Goal: Task Accomplishment & Management: Use online tool/utility

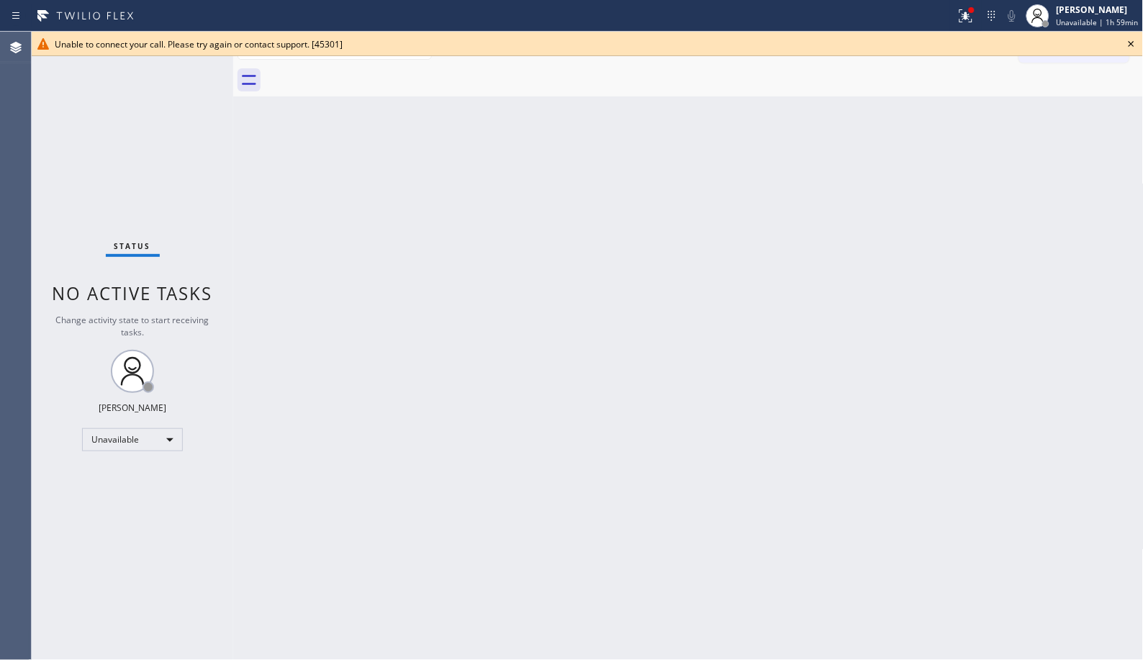
click at [1128, 42] on icon at bounding box center [1131, 43] width 17 height 17
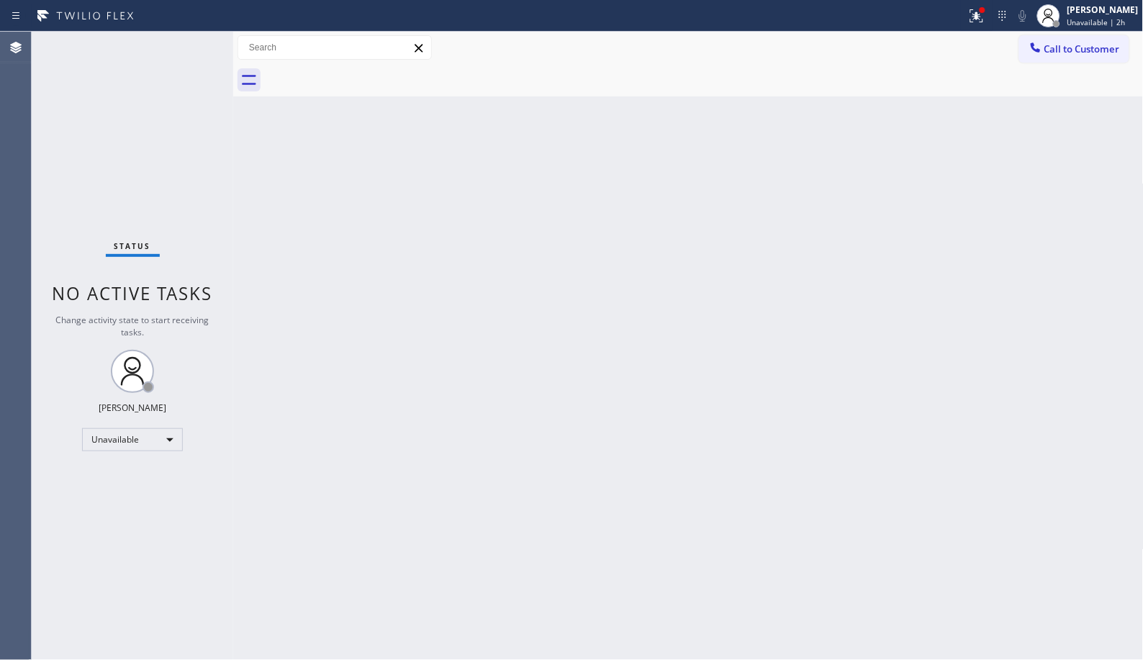
click at [951, 420] on div "Back to Dashboard Change Sender ID Customers Technicians Select a contact Outbo…" at bounding box center [688, 346] width 911 height 629
click at [1103, 9] on div "[PERSON_NAME]" at bounding box center [1103, 10] width 71 height 12
click at [1056, 68] on button "Available" at bounding box center [1072, 76] width 144 height 19
click at [513, 501] on div "Back to Dashboard Change Sender ID Customers Technicians Select a contact Outbo…" at bounding box center [688, 346] width 911 height 629
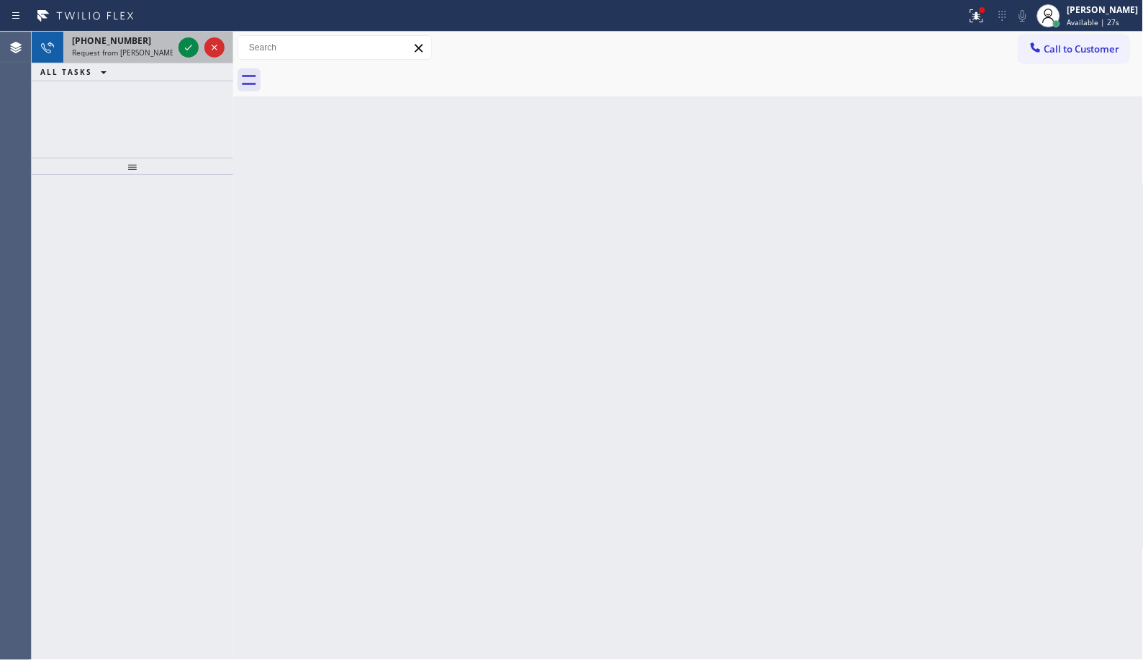
click at [126, 50] on span "Request from [PERSON_NAME] (direct)" at bounding box center [137, 53] width 131 height 10
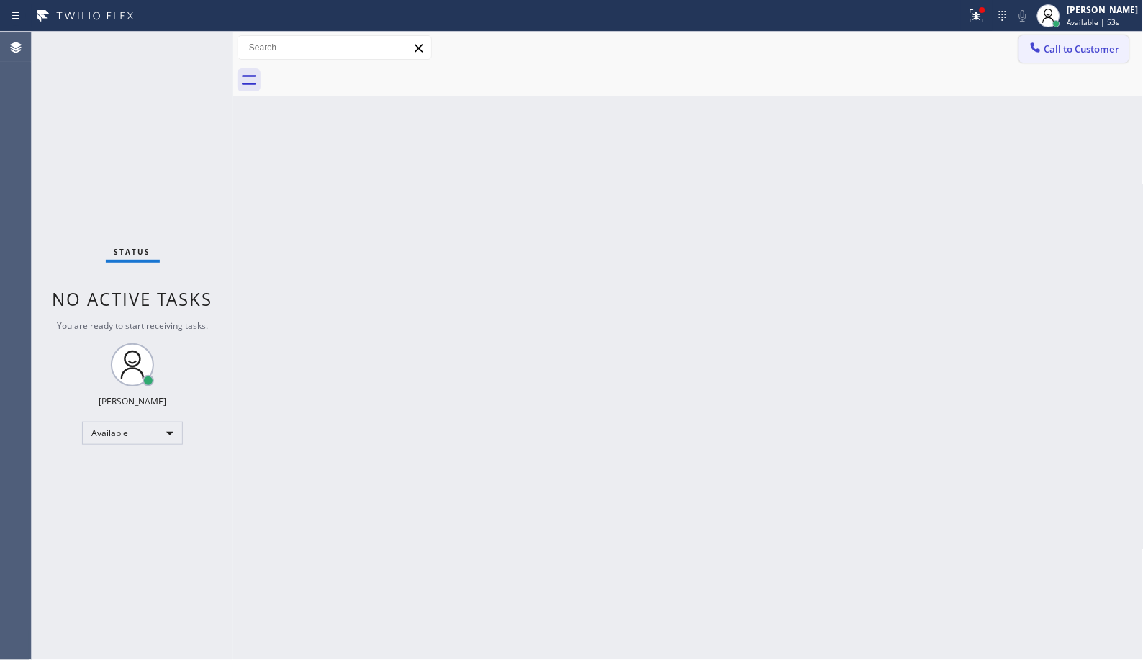
click at [1074, 51] on span "Call to Customer" at bounding box center [1083, 48] width 76 height 13
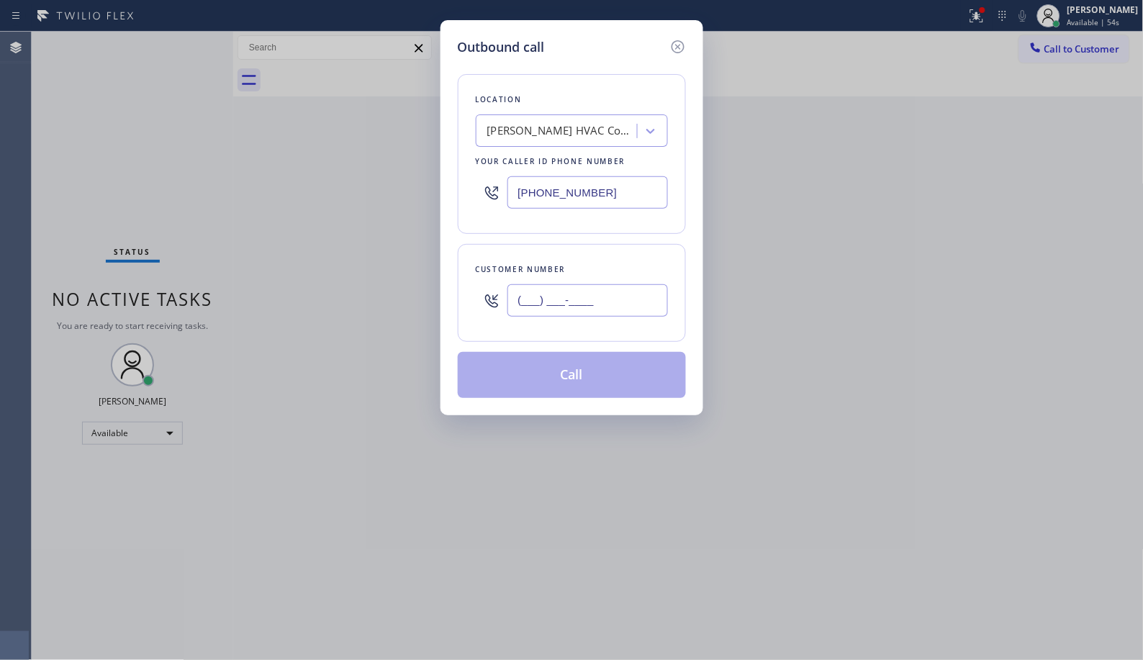
drag, startPoint x: 624, startPoint y: 297, endPoint x: 431, endPoint y: 251, distance: 199.1
click at [421, 298] on div "Outbound call Location [PERSON_NAME] Company Your caller id phone number [PHONE…" at bounding box center [571, 330] width 1143 height 660
paste input "630) 568-3385"
type input "[PHONE_NUMBER]"
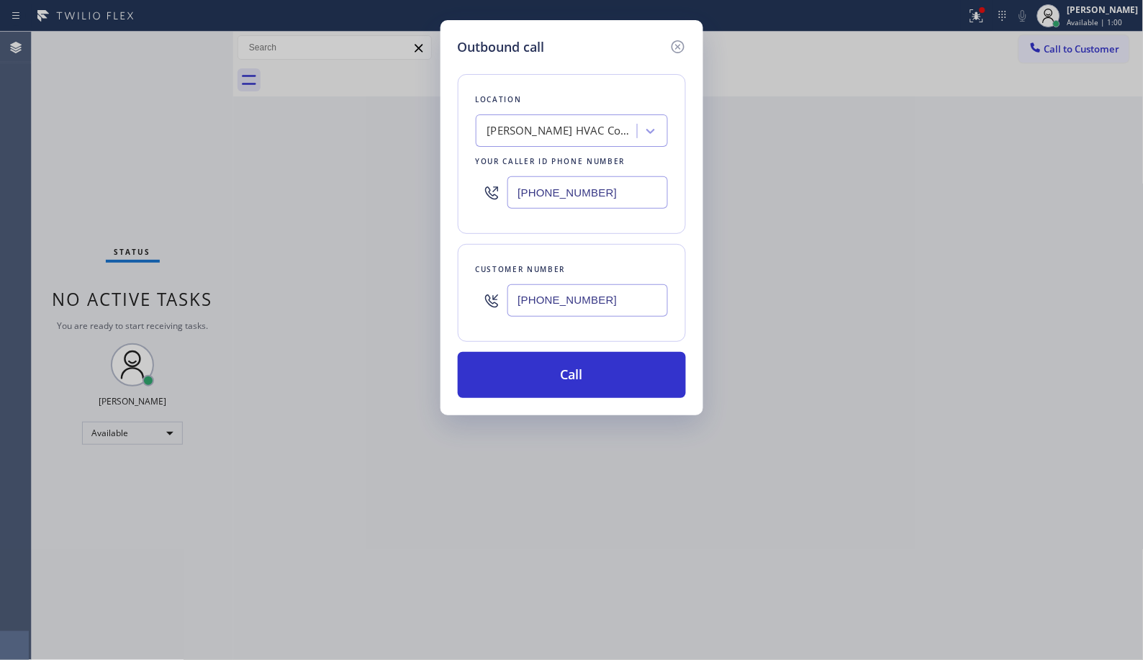
drag, startPoint x: 680, startPoint y: 196, endPoint x: 548, endPoint y: 187, distance: 132.1
click at [548, 187] on div "Location [PERSON_NAME] Company Your caller id phone number [PHONE_NUMBER]" at bounding box center [572, 154] width 228 height 160
drag, startPoint x: 502, startPoint y: 189, endPoint x: 450, endPoint y: 192, distance: 51.9
click at [450, 192] on div "Outbound call Location [PERSON_NAME] Company Your caller id phone number [PHONE…" at bounding box center [572, 217] width 263 height 395
paste input "877) 414-7264"
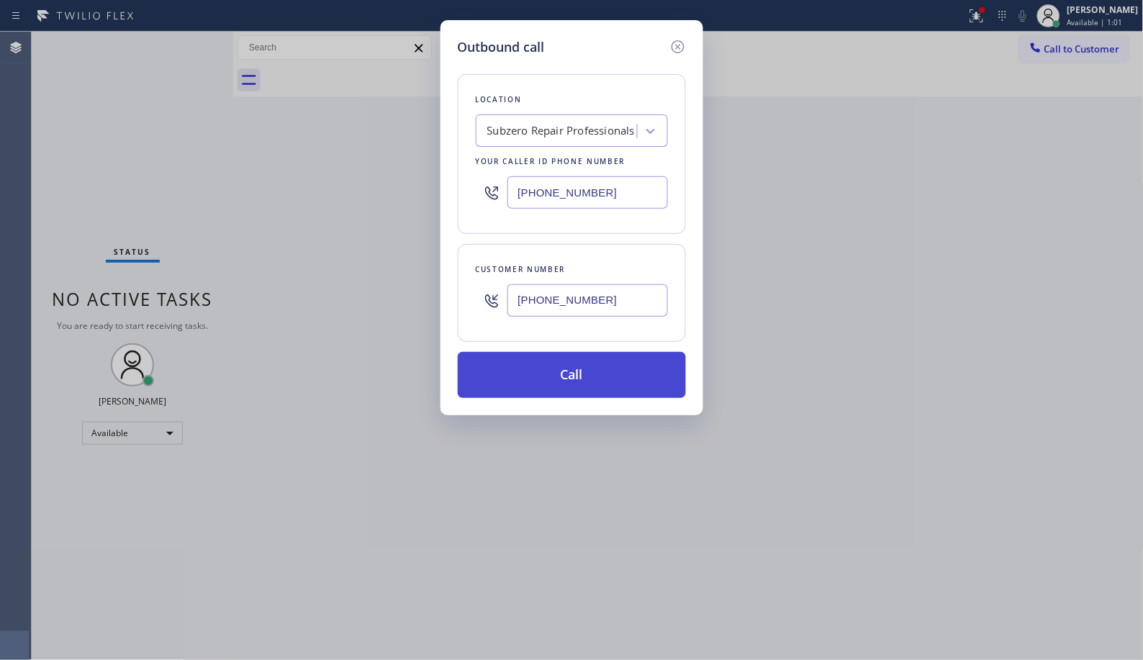
type input "[PHONE_NUMBER]"
click at [588, 382] on button "Call" at bounding box center [572, 375] width 228 height 46
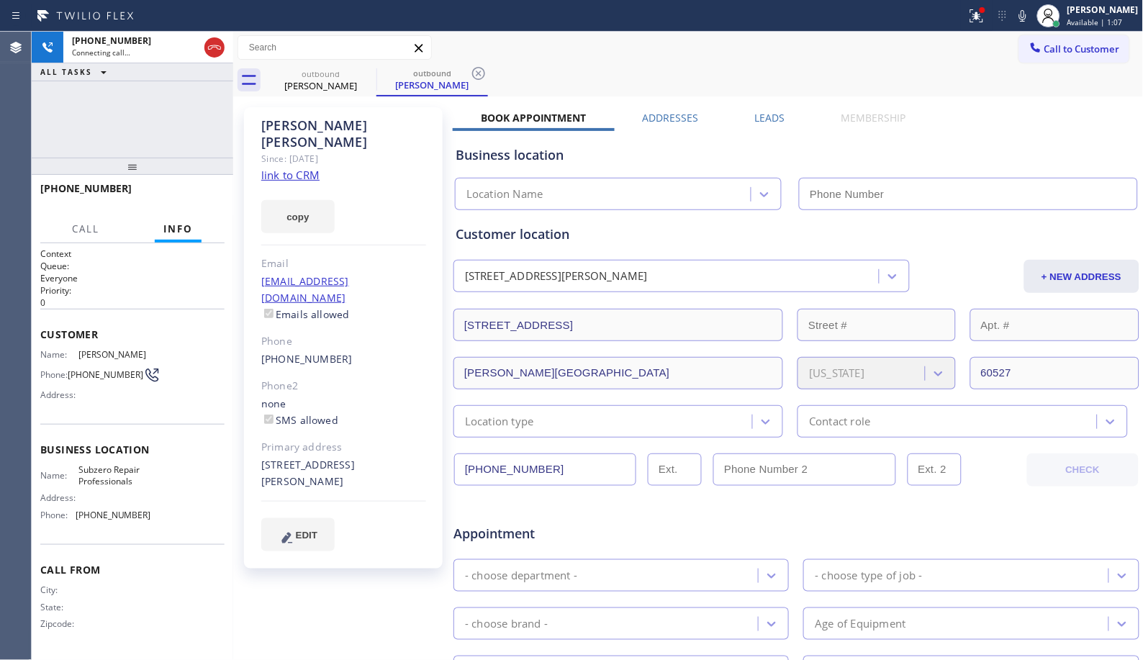
type input "[PHONE_NUMBER]"
drag, startPoint x: 487, startPoint y: 76, endPoint x: 491, endPoint y: 55, distance: 21.2
click at [487, 76] on div "outbound [PERSON_NAME]" at bounding box center [433, 80] width 112 height 32
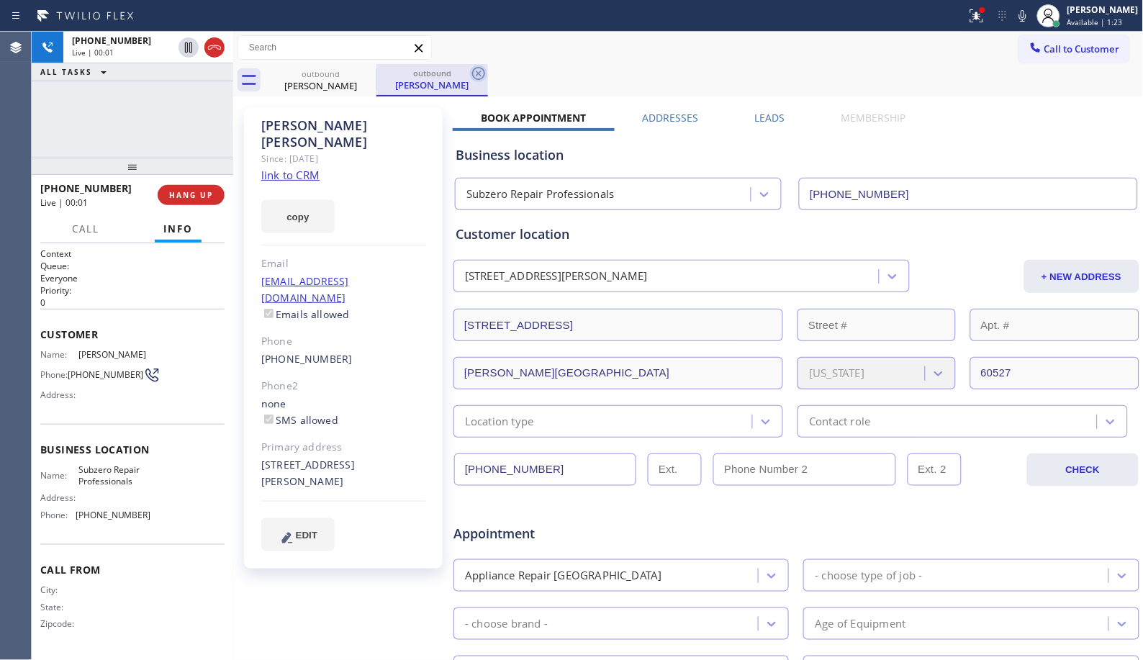
click at [482, 75] on icon at bounding box center [478, 73] width 17 height 17
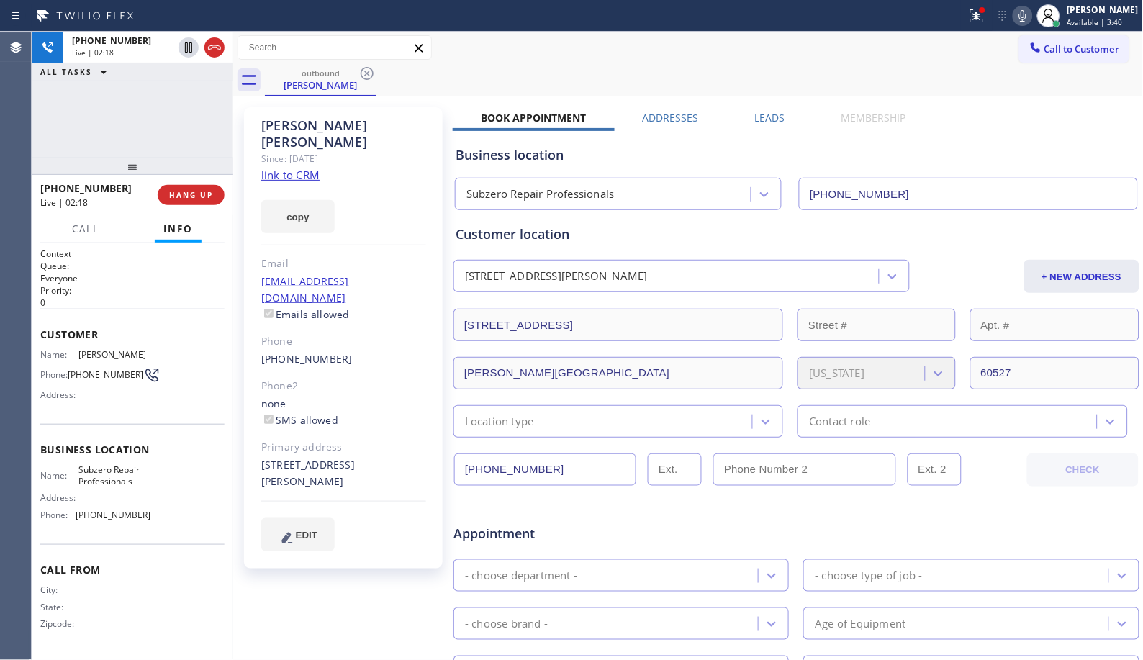
click at [1032, 16] on icon at bounding box center [1023, 15] width 17 height 17
drag, startPoint x: 202, startPoint y: 189, endPoint x: 577, endPoint y: 81, distance: 390.2
click at [577, 81] on div "[PHONE_NUMBER] Live | 02:42 ALL TASKS ALL TASKS ACTIVE TASKS TASKS IN WRAP UP […" at bounding box center [588, 346] width 1112 height 629
click at [577, 81] on div "outbound [PERSON_NAME]" at bounding box center [704, 80] width 879 height 32
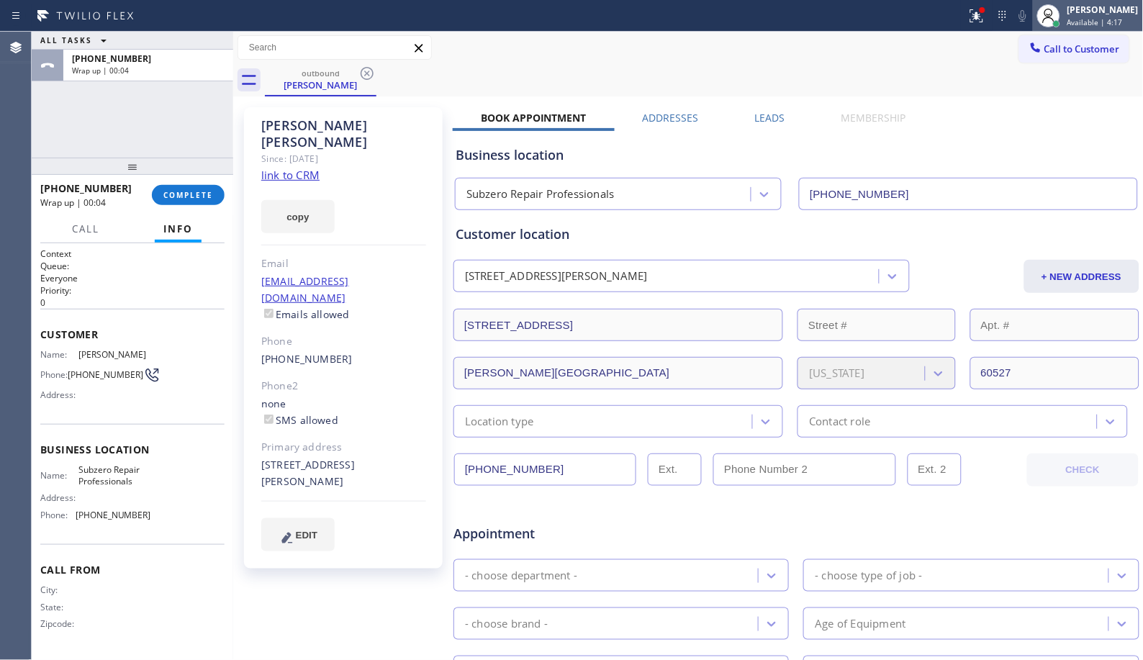
click at [1095, 27] on span "Available | 4:17" at bounding box center [1095, 22] width 55 height 10
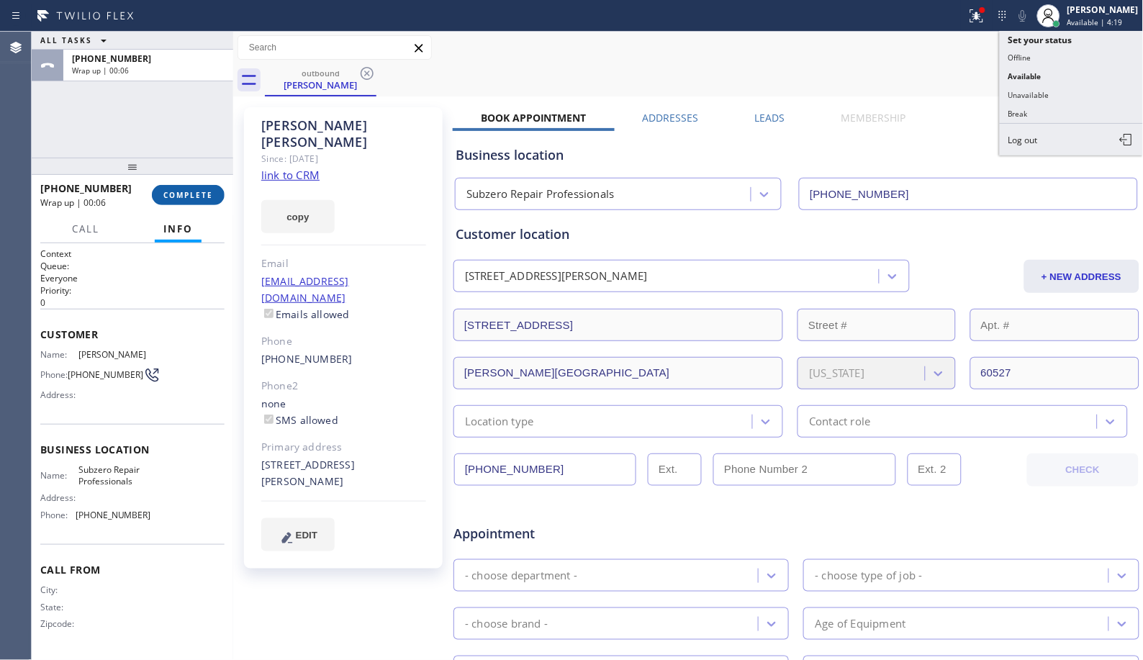
click at [187, 188] on button "COMPLETE" at bounding box center [188, 195] width 73 height 20
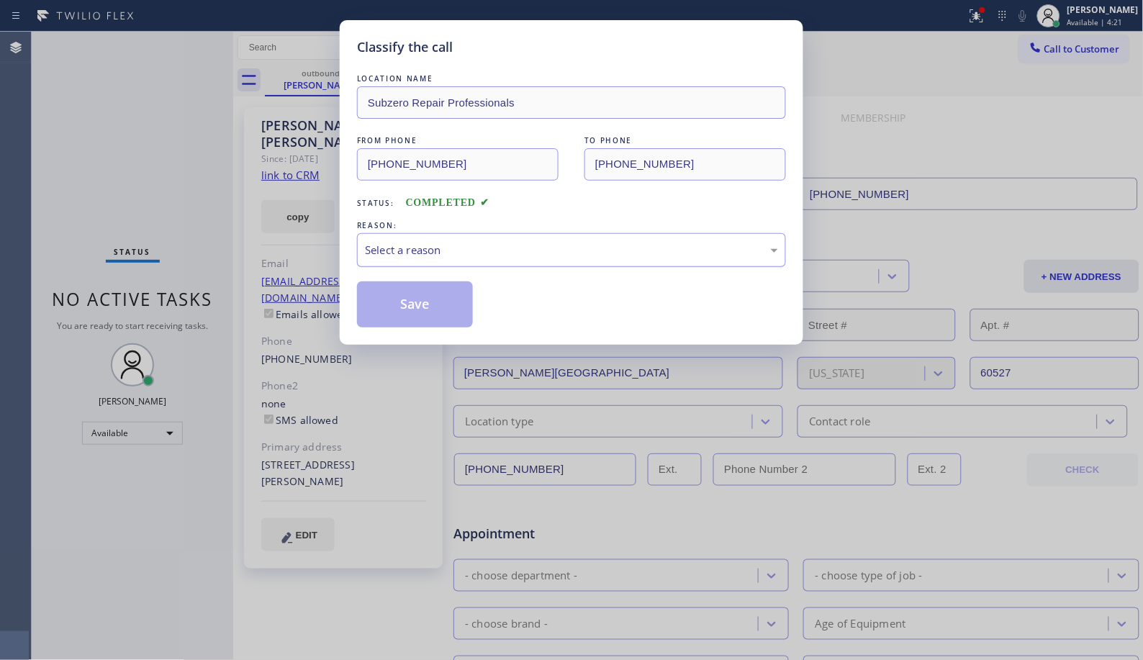
click at [526, 255] on div "Select a reason" at bounding box center [571, 250] width 413 height 17
click at [428, 310] on button "Save" at bounding box center [415, 305] width 116 height 46
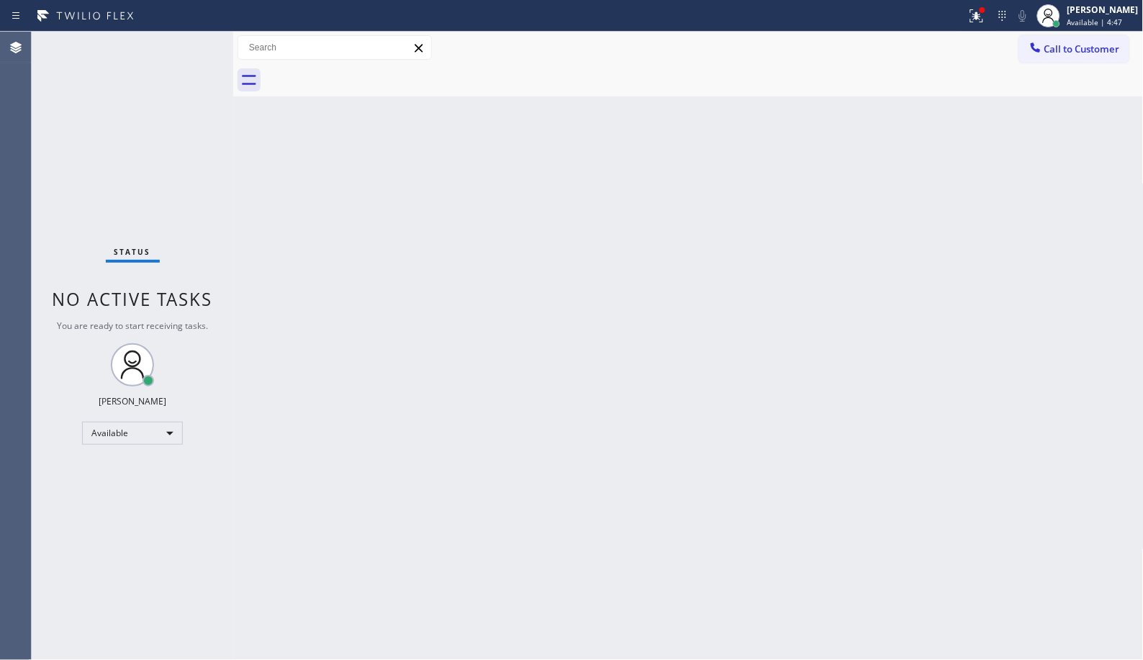
click at [621, 311] on div "Back to Dashboard Change Sender ID Customers Technicians Select a contact Outbo…" at bounding box center [688, 346] width 911 height 629
click at [631, 233] on div "Back to Dashboard Change Sender ID Customers Technicians Select a contact Outbo…" at bounding box center [688, 346] width 911 height 629
click at [1104, 29] on div "[PERSON_NAME] Available | 5:03" at bounding box center [1088, 16] width 110 height 32
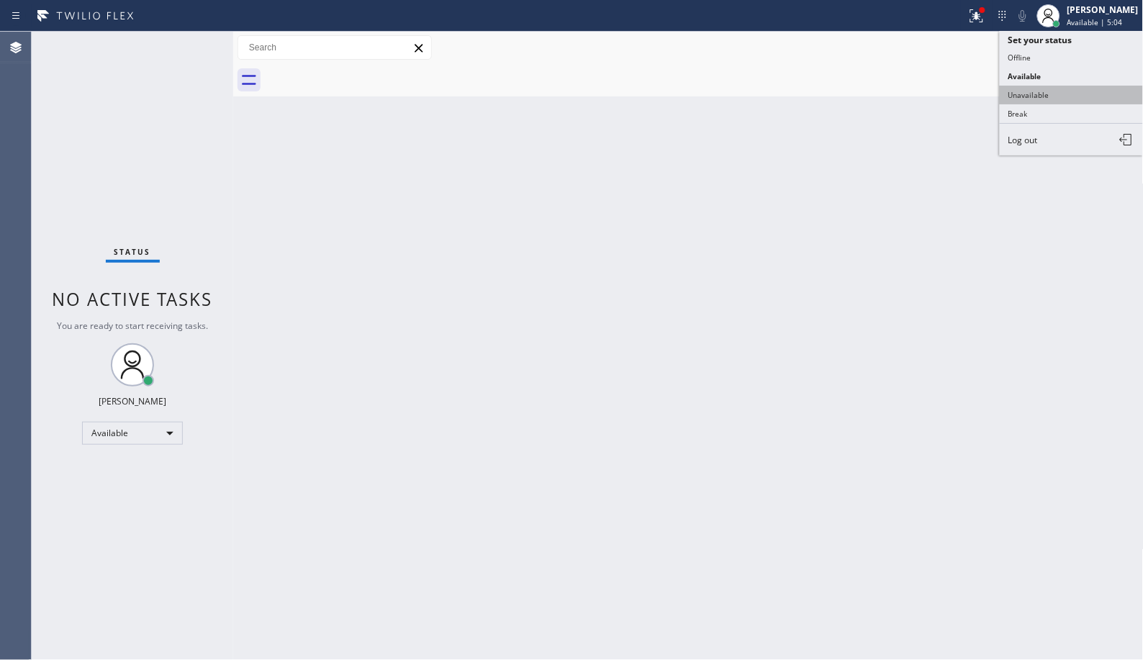
click at [1053, 101] on button "Unavailable" at bounding box center [1072, 95] width 144 height 19
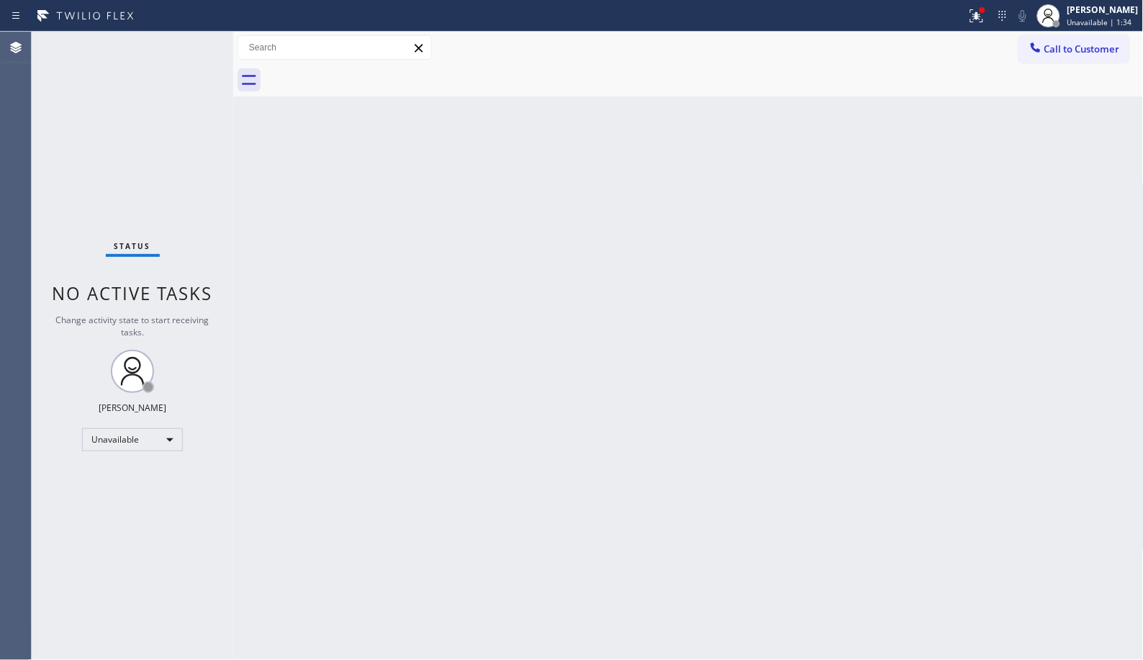
click at [638, 265] on div "Back to Dashboard Change Sender ID Customers Technicians Select a contact Outbo…" at bounding box center [688, 346] width 911 height 629
drag, startPoint x: 577, startPoint y: 264, endPoint x: 470, endPoint y: 224, distance: 113.7
click at [577, 264] on div "Back to Dashboard Change Sender ID Customers Technicians Select a contact Outbo…" at bounding box center [688, 346] width 911 height 629
click at [795, 400] on div "Back to Dashboard Change Sender ID Customers Technicians Select a contact Outbo…" at bounding box center [688, 346] width 911 height 629
click at [1076, 55] on span "Call to Customer" at bounding box center [1083, 48] width 76 height 13
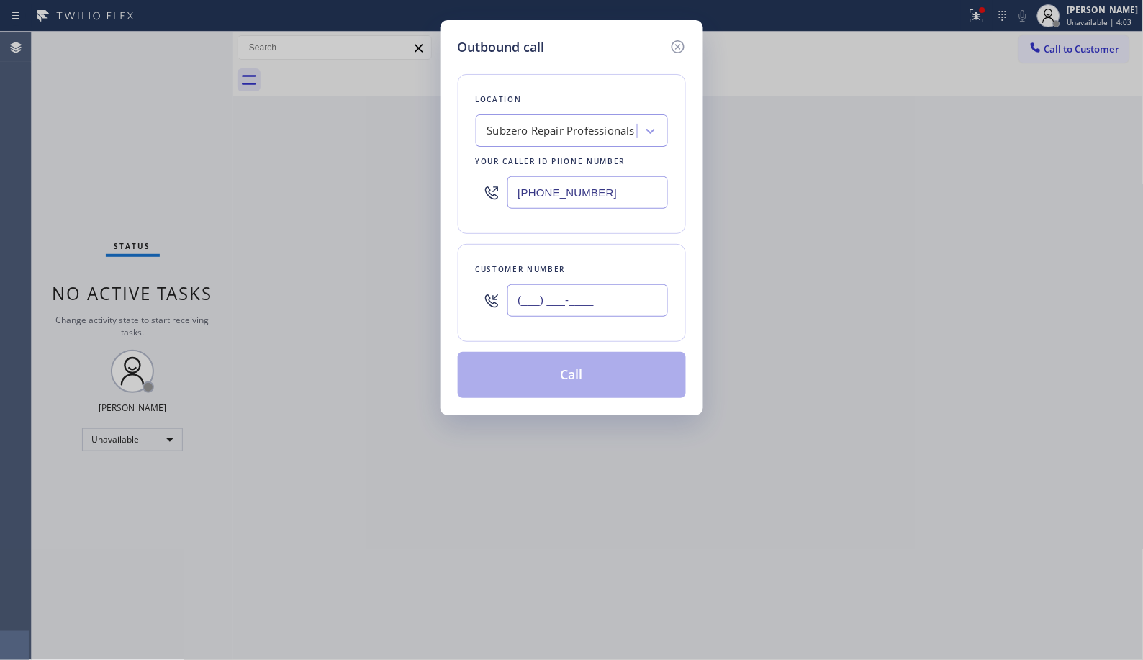
drag, startPoint x: 627, startPoint y: 297, endPoint x: 474, endPoint y: 305, distance: 153.6
click at [474, 305] on div "Customer number (___) ___-____" at bounding box center [572, 293] width 228 height 98
paste input "630) 568-3385"
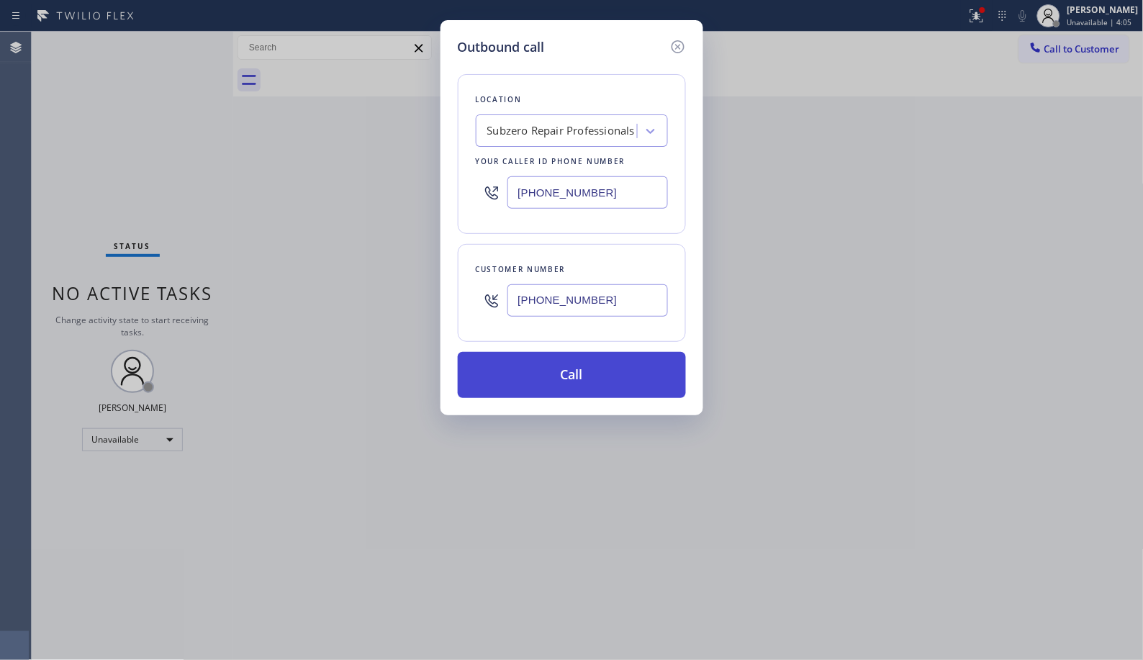
type input "[PHONE_NUMBER]"
click at [562, 357] on button "Call" at bounding box center [572, 375] width 228 height 46
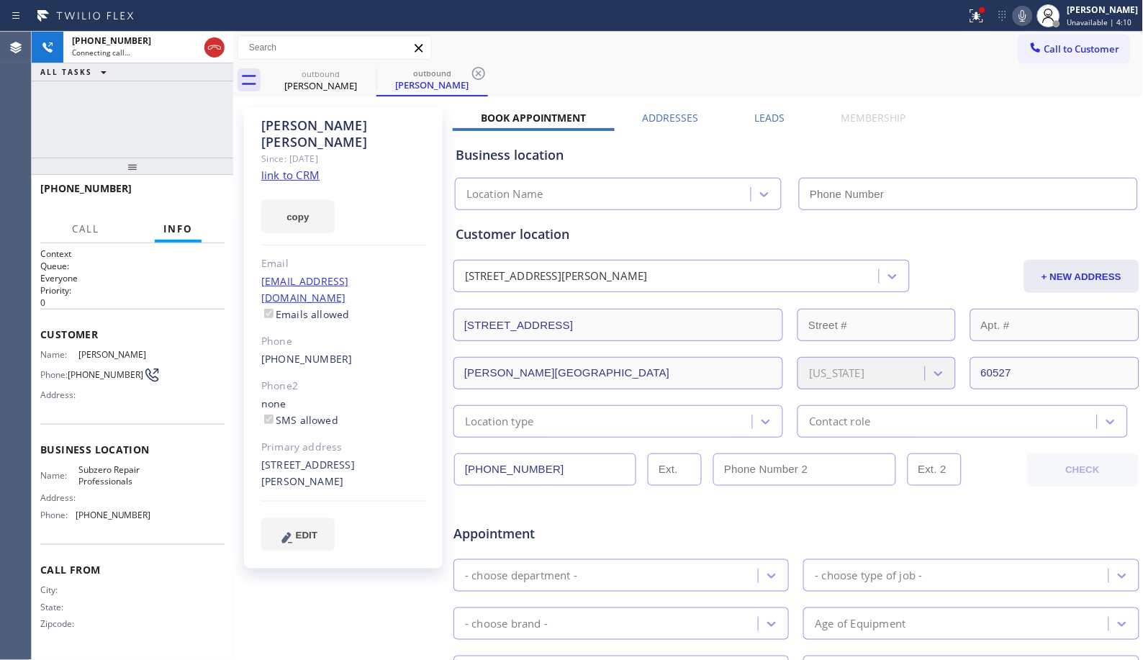
type input "[PHONE_NUMBER]"
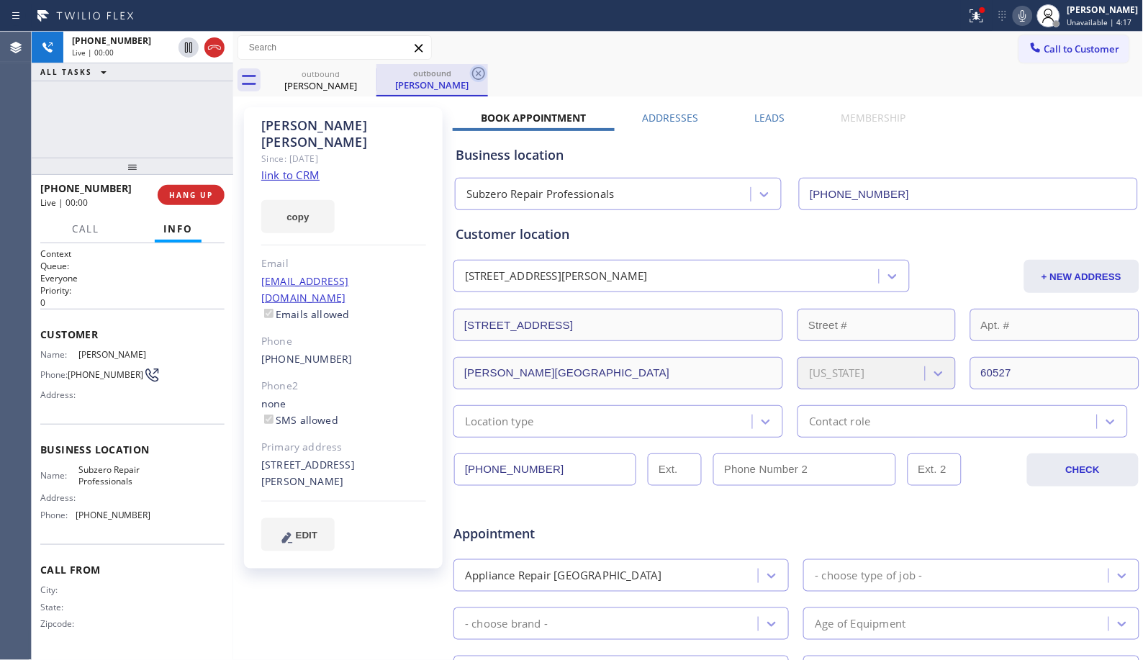
click at [480, 73] on icon at bounding box center [478, 73] width 17 height 17
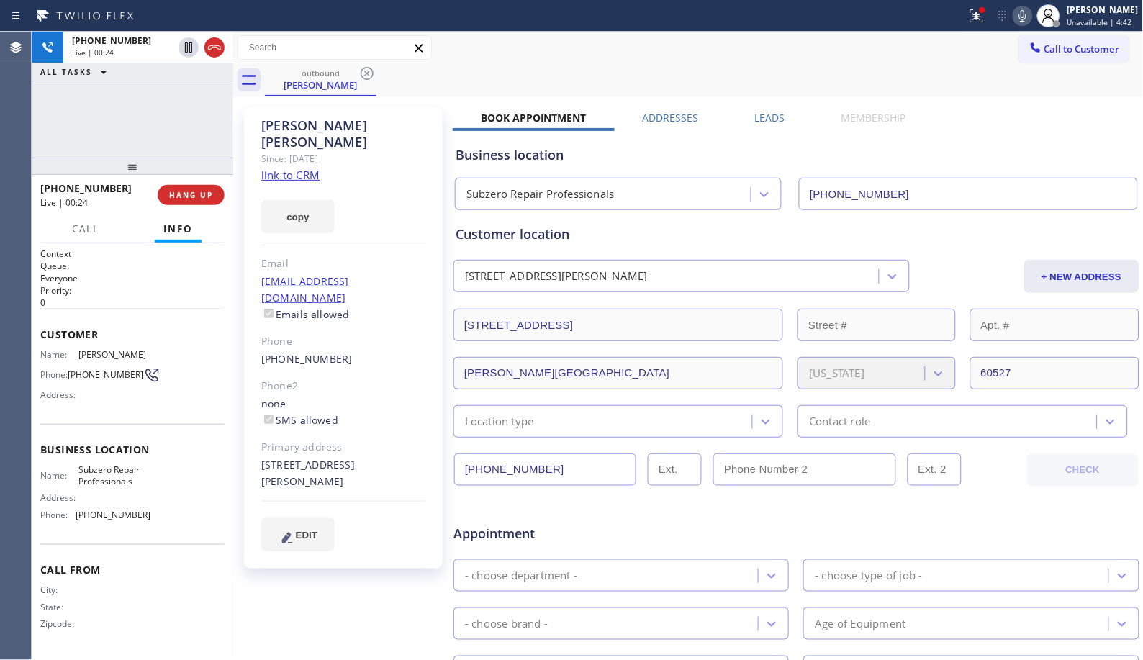
click at [590, 63] on div "Call to Customer Outbound call Location Subzero Repair Professionals Your calle…" at bounding box center [688, 48] width 911 height 32
click at [737, 60] on div "Call to Customer Outbound call Location Subzero Repair Professionals Your calle…" at bounding box center [688, 48] width 911 height 32
click at [207, 197] on span "HANG UP" at bounding box center [191, 195] width 44 height 10
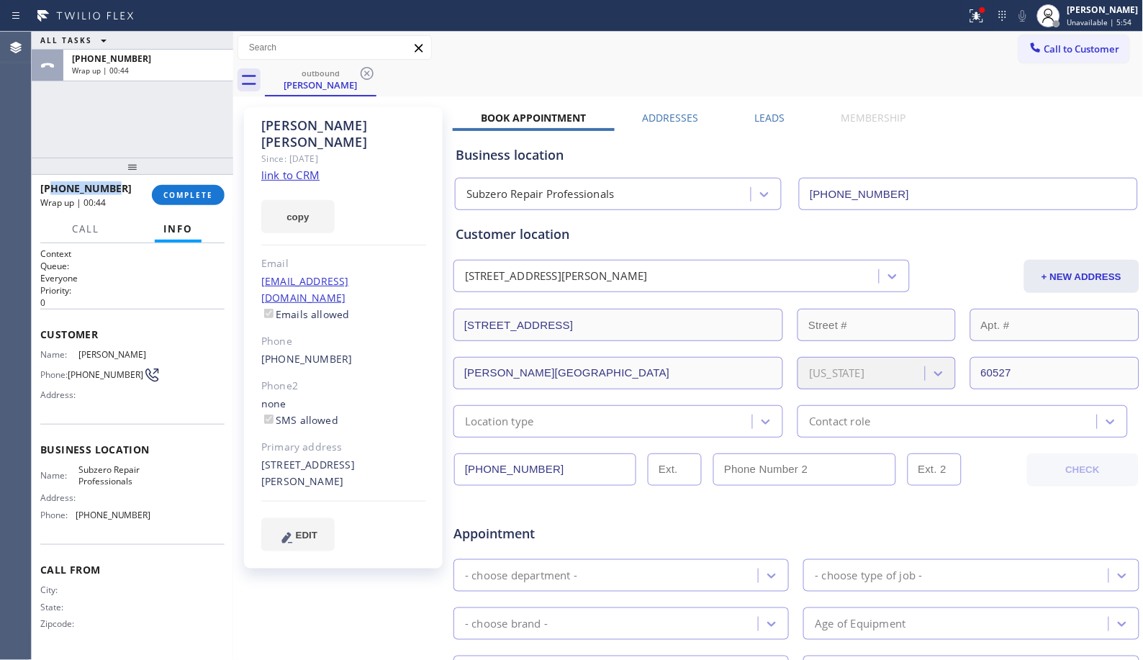
drag, startPoint x: 132, startPoint y: 183, endPoint x: 54, endPoint y: 193, distance: 79.1
click at [54, 193] on div "[PHONE_NUMBER]" at bounding box center [91, 188] width 102 height 14
copy span "6305683385"
click at [187, 196] on span "COMPLETE" at bounding box center [188, 195] width 50 height 10
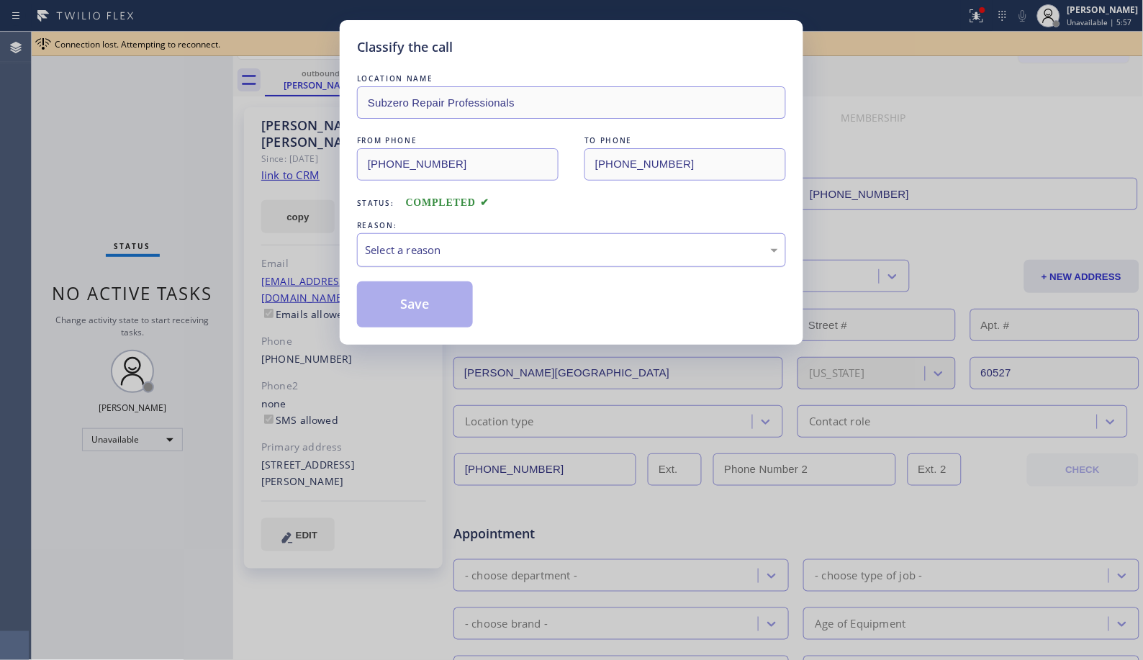
click at [599, 256] on div "Select a reason" at bounding box center [571, 250] width 413 height 17
click at [409, 318] on button "Save" at bounding box center [415, 305] width 116 height 46
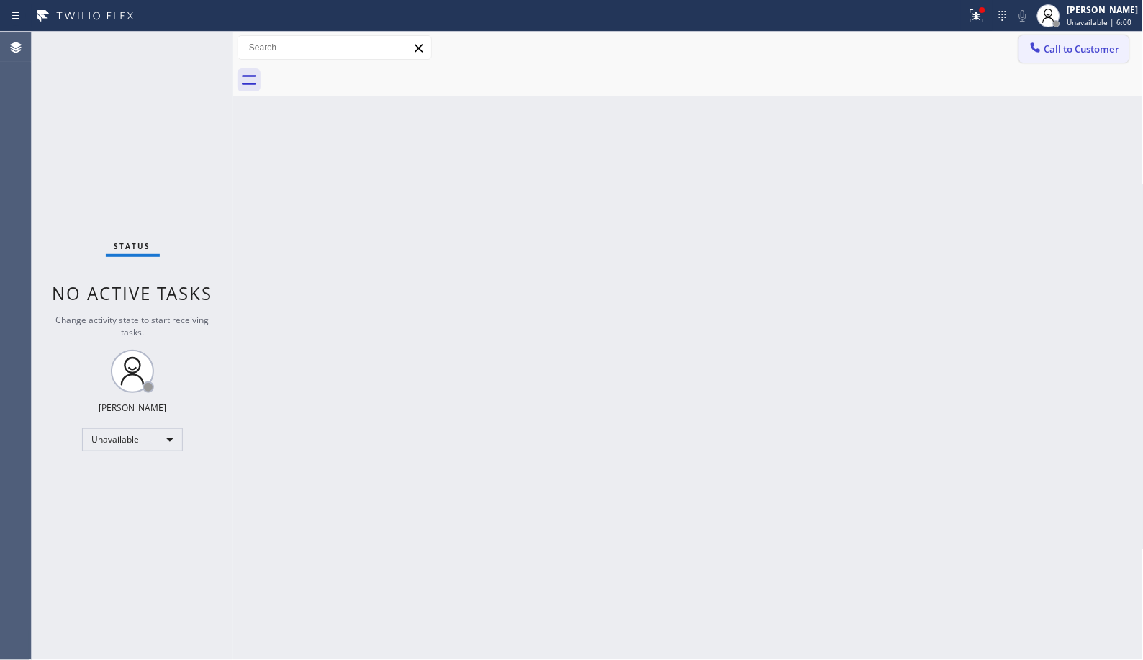
click at [1057, 48] on span "Call to Customer" at bounding box center [1083, 48] width 76 height 13
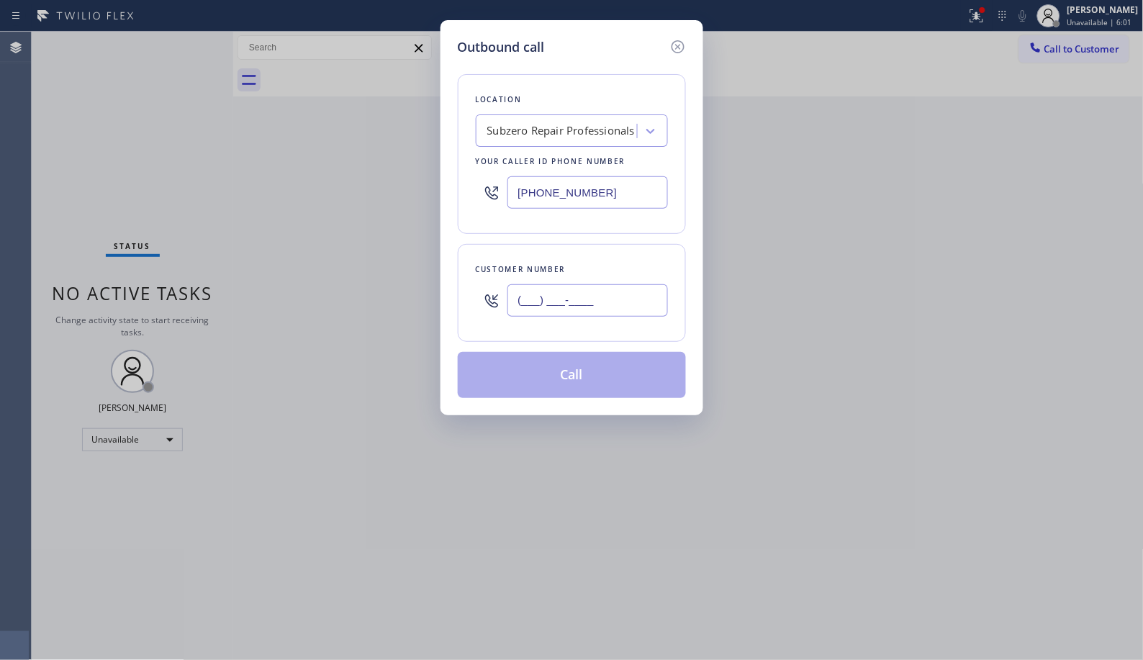
click at [590, 304] on input "(___) ___-____" at bounding box center [588, 300] width 161 height 32
paste input "630) 568-3385"
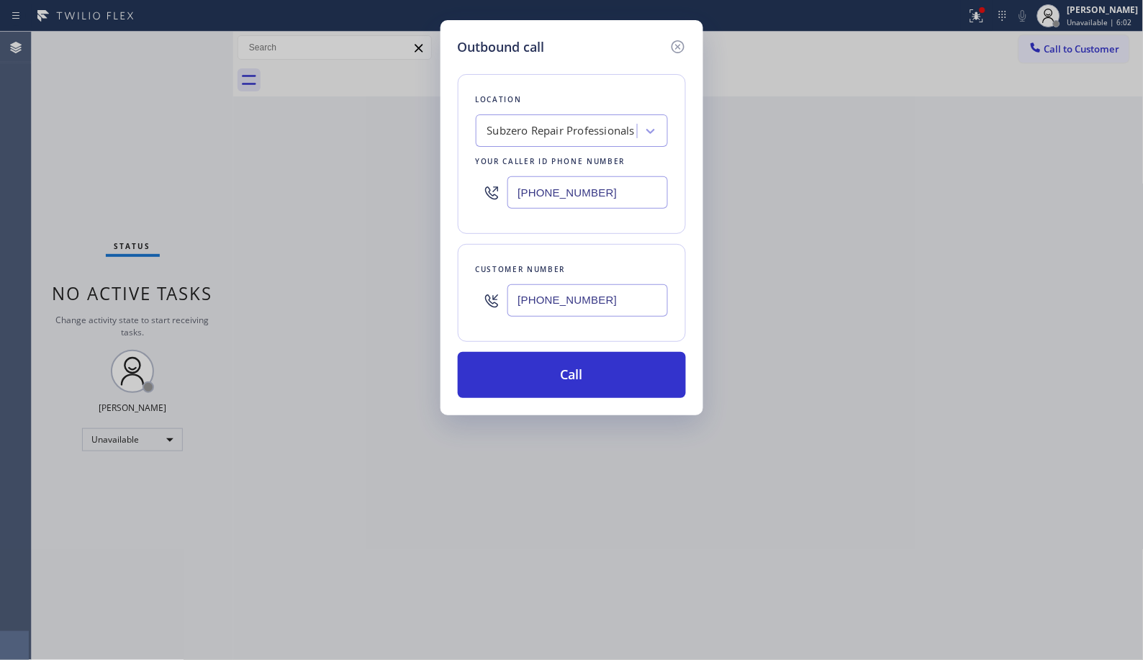
type input "[PHONE_NUMBER]"
click at [620, 385] on button "Call" at bounding box center [572, 375] width 228 height 46
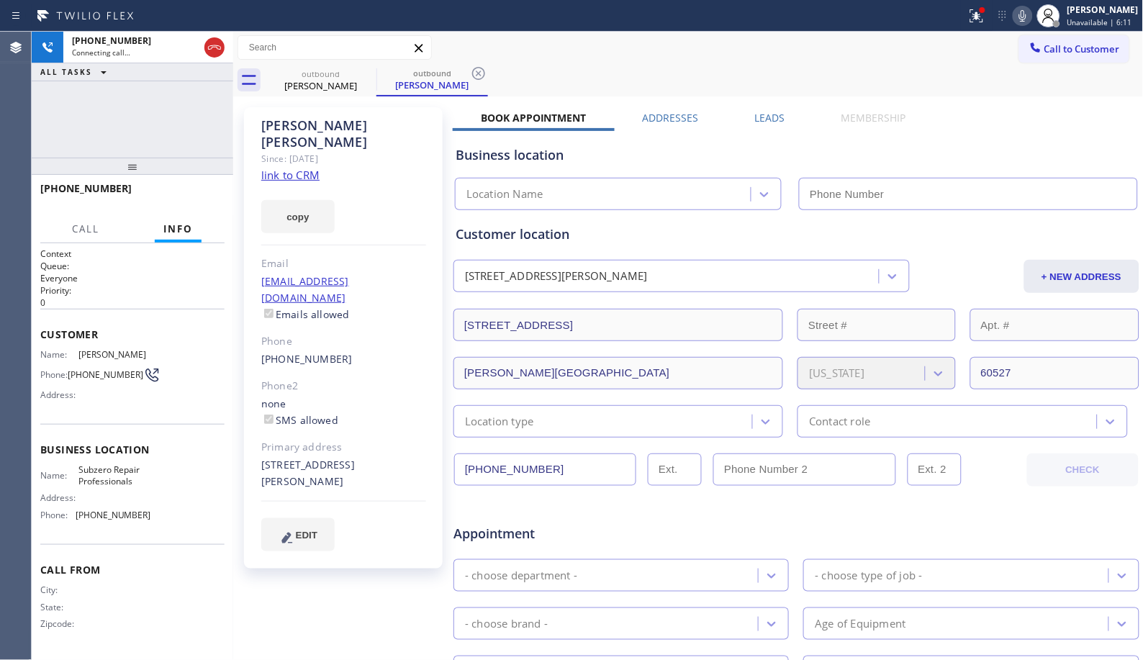
type input "[PHONE_NUMBER]"
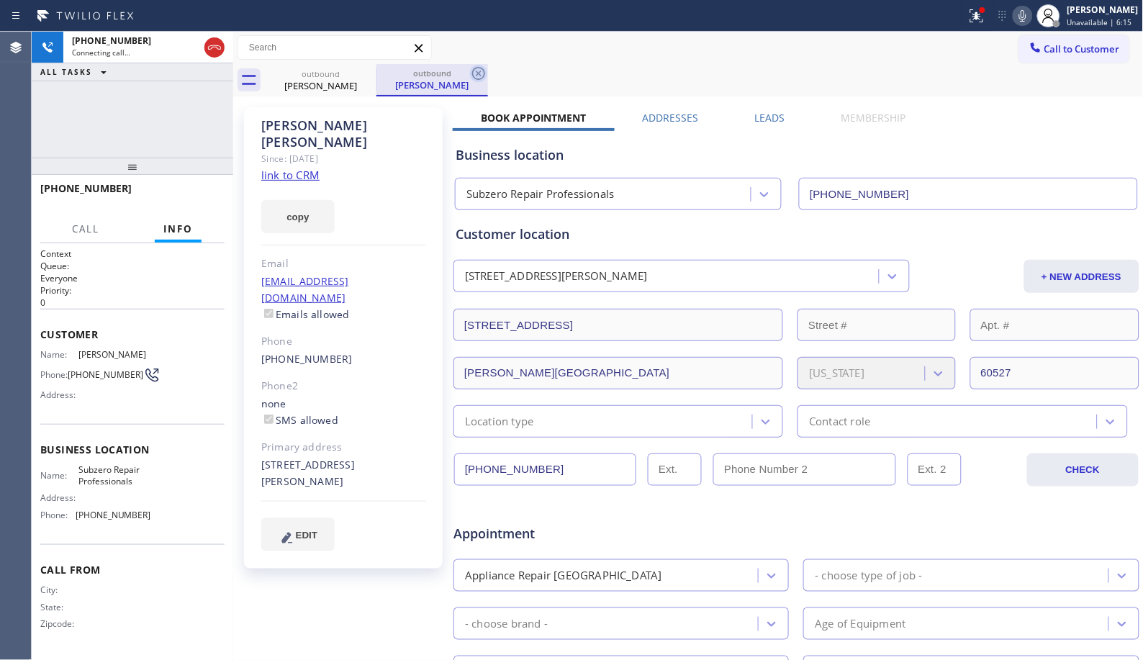
click at [477, 69] on icon at bounding box center [478, 73] width 17 height 17
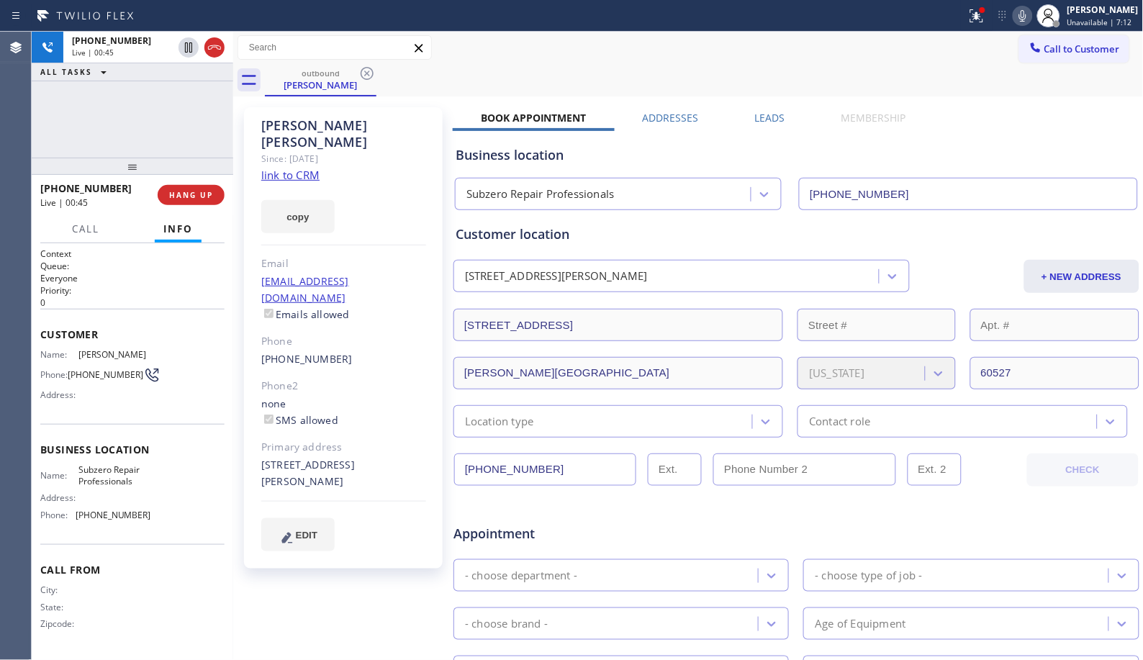
click at [850, 87] on div "outbound [PERSON_NAME]" at bounding box center [704, 80] width 879 height 32
click at [528, 74] on div "outbound [PERSON_NAME]" at bounding box center [704, 80] width 879 height 32
click at [726, 67] on div "outbound [PERSON_NAME]" at bounding box center [704, 80] width 879 height 32
click at [132, 121] on div "[PHONE_NUMBER] Live | 02:17 ALL TASKS ALL TASKS ACTIVE TASKS TASKS IN WRAP UP" at bounding box center [133, 95] width 202 height 126
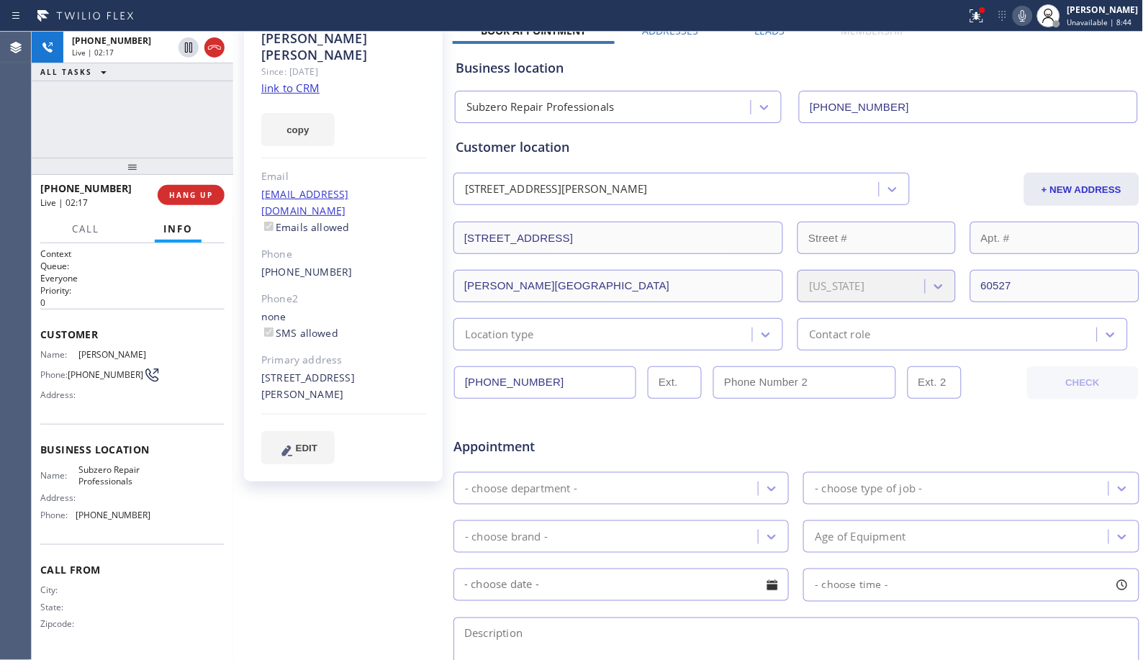
scroll to position [320, 0]
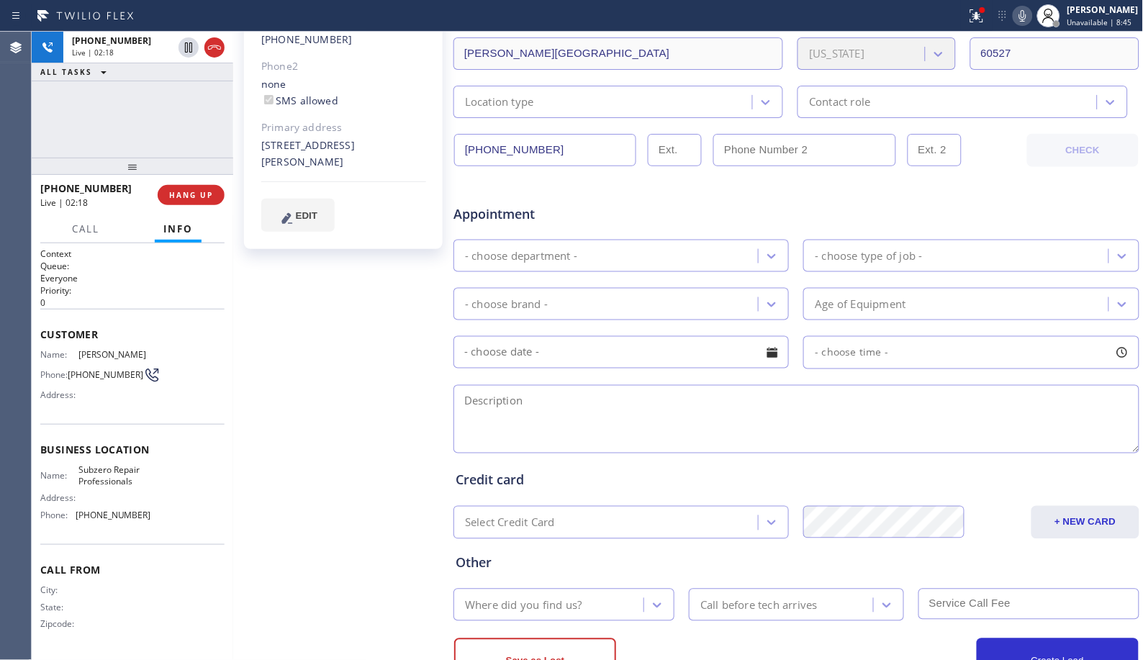
click at [306, 415] on div "[PERSON_NAME] Since: [DATE] link to CRM copy Email [EMAIL_ADDRESS][DOMAIN_NAME]…" at bounding box center [345, 246] width 216 height 933
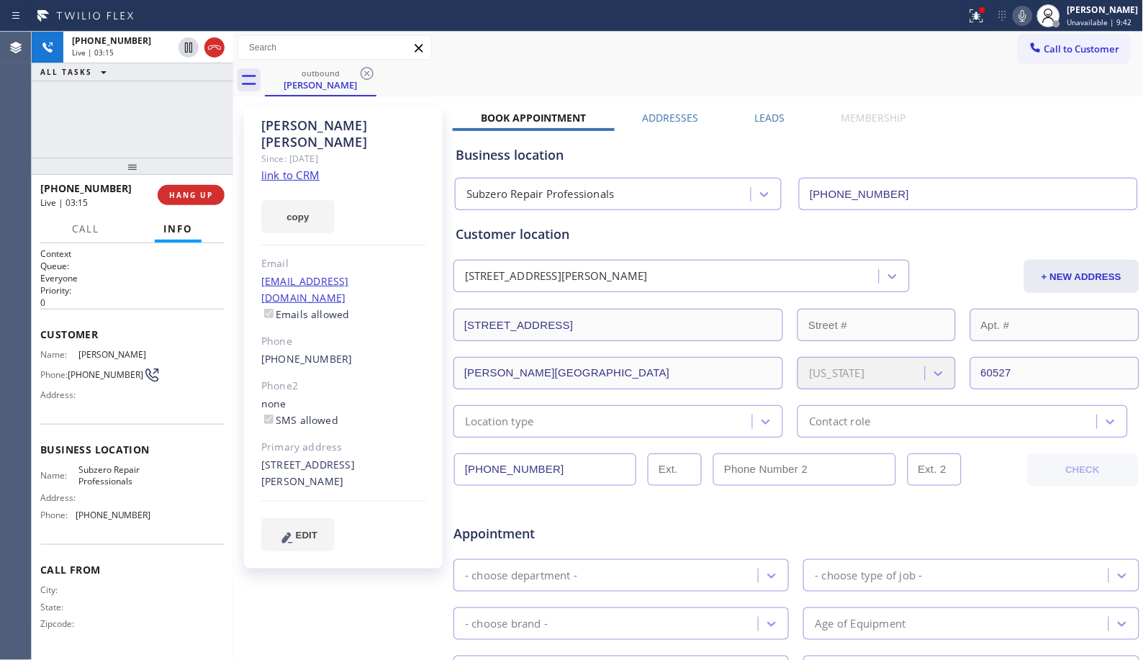
click at [1032, 15] on icon at bounding box center [1023, 15] width 17 height 17
click at [1027, 16] on icon at bounding box center [1023, 15] width 17 height 17
click at [1027, 17] on icon at bounding box center [1023, 16] width 7 height 12
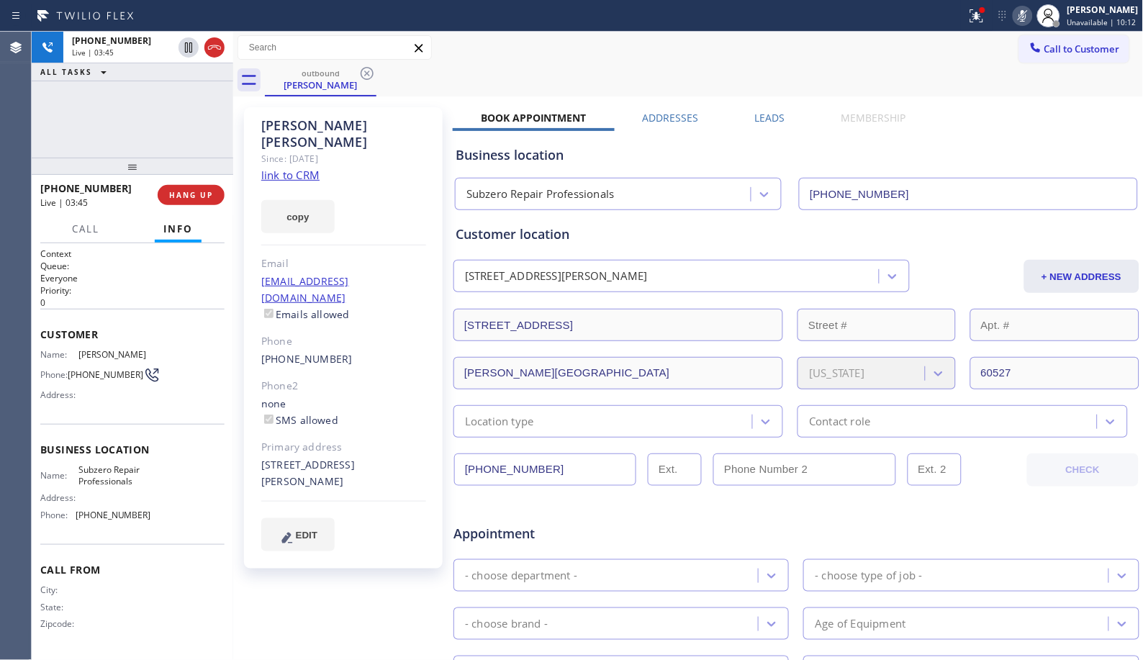
click at [1027, 17] on rect at bounding box center [1023, 14] width 10 height 10
click at [1030, 24] on icon at bounding box center [1023, 15] width 17 height 17
click at [602, 81] on div "outbound [PERSON_NAME]" at bounding box center [704, 80] width 879 height 32
click at [1030, 13] on icon at bounding box center [1023, 15] width 17 height 17
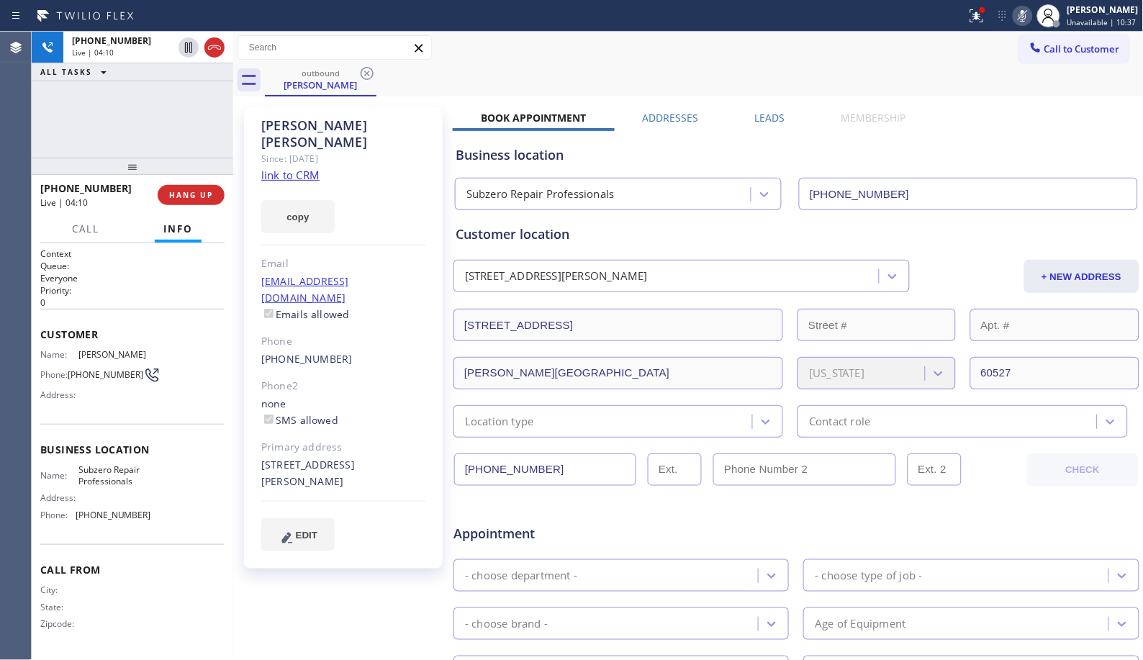
click at [1030, 13] on icon at bounding box center [1023, 15] width 17 height 17
click at [822, 81] on div "outbound [PERSON_NAME]" at bounding box center [704, 80] width 879 height 32
drag, startPoint x: 893, startPoint y: 71, endPoint x: 837, endPoint y: 654, distance: 585.9
click at [893, 72] on div "outbound [PERSON_NAME]" at bounding box center [704, 80] width 879 height 32
click at [552, 52] on div "Call to Customer Outbound call Location Subzero Repair Professionals Your calle…" at bounding box center [688, 47] width 911 height 25
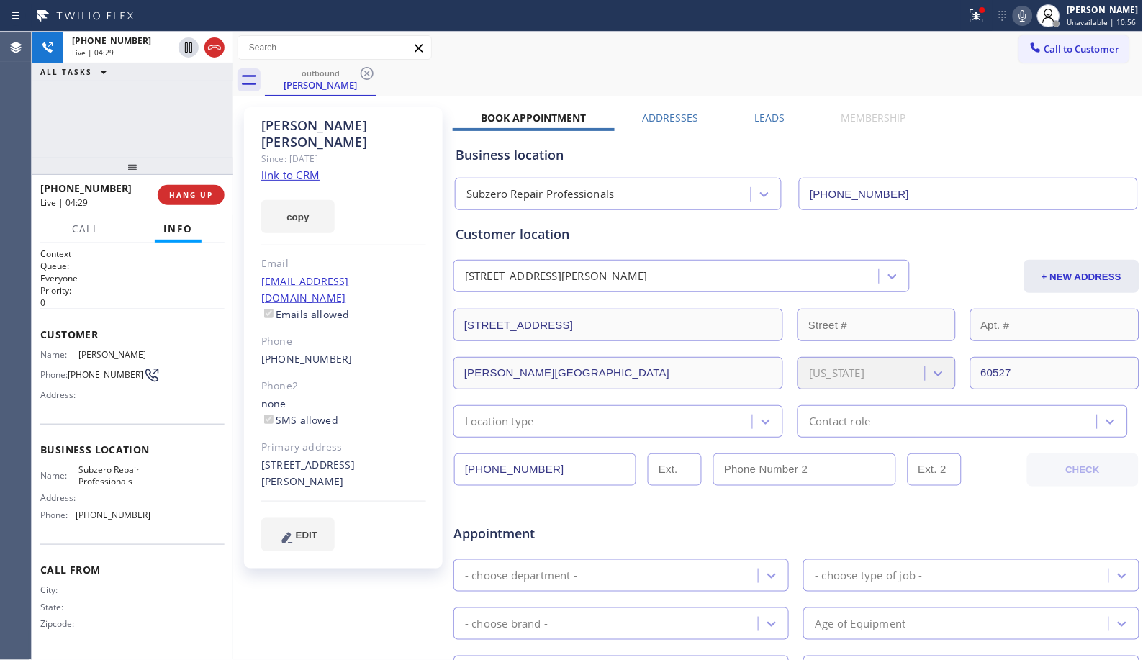
click at [589, 86] on div "outbound [PERSON_NAME]" at bounding box center [704, 80] width 879 height 32
click at [158, 138] on div "[PHONE_NUMBER] Live | 04:32 ALL TASKS ALL TASKS ACTIVE TASKS TASKS IN WRAP UP" at bounding box center [133, 95] width 202 height 126
click at [587, 79] on div "outbound [PERSON_NAME]" at bounding box center [704, 80] width 879 height 32
click at [601, 76] on div "outbound [PERSON_NAME]" at bounding box center [704, 80] width 879 height 32
click at [155, 133] on div "[PHONE_NUMBER] Live | 04:44 ALL TASKS ALL TASKS ACTIVE TASKS TASKS IN WRAP UP" at bounding box center [133, 95] width 202 height 126
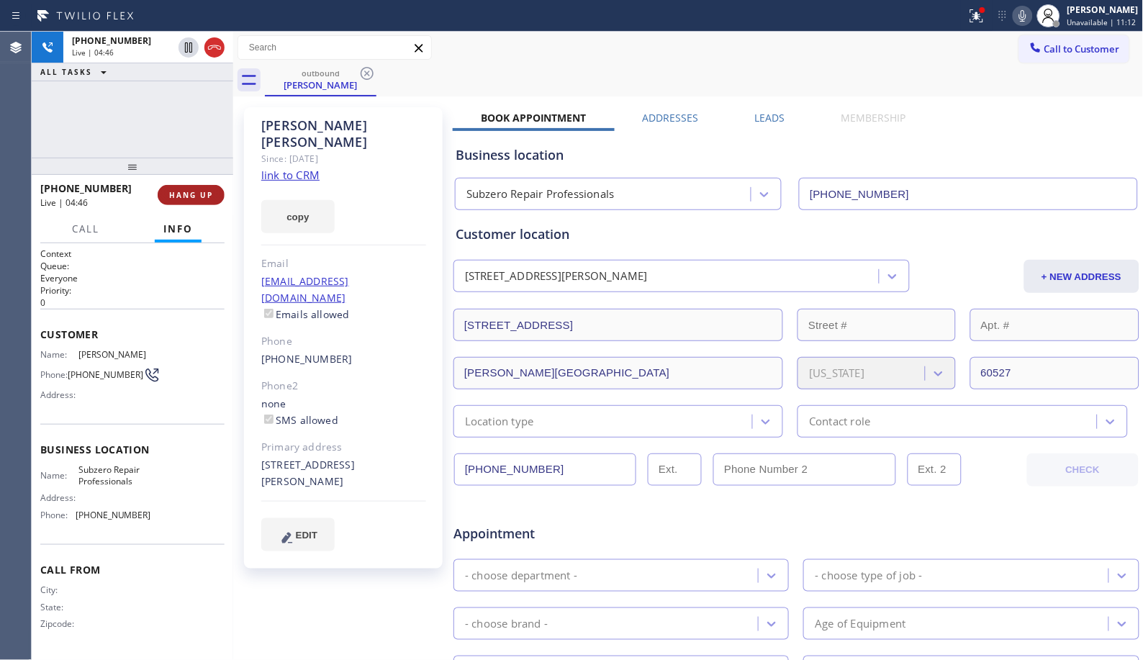
click at [196, 194] on span "HANG UP" at bounding box center [191, 195] width 44 height 10
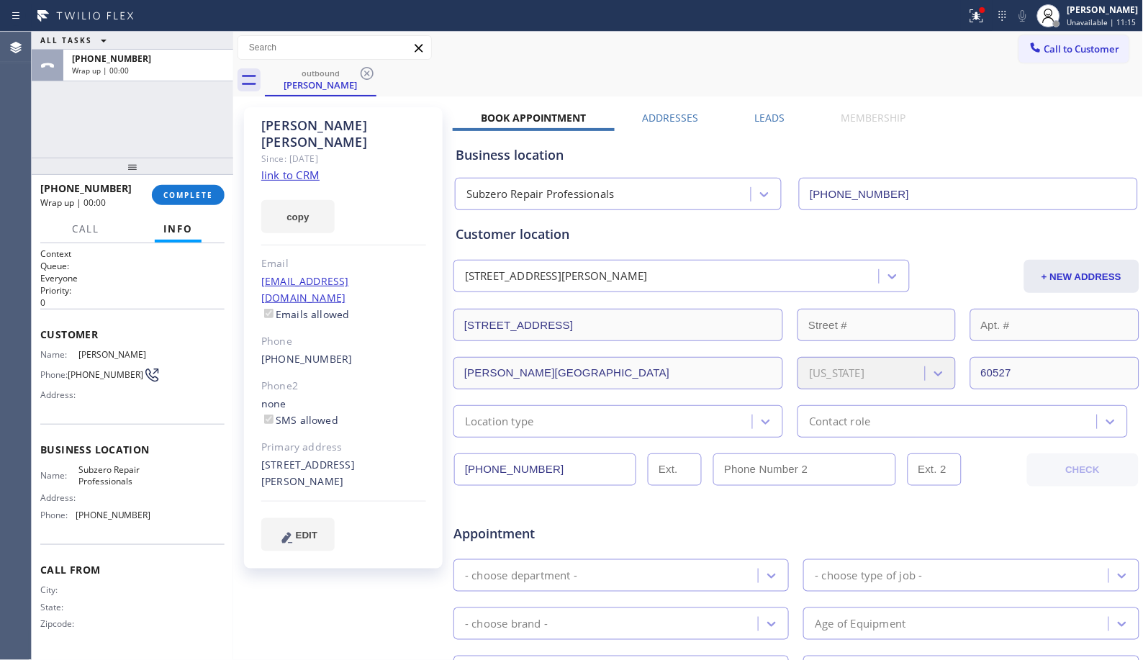
click at [620, 60] on div "Call to Customer Outbound call Location Subzero Repair Professionals Your calle…" at bounding box center [688, 47] width 911 height 25
click at [197, 195] on span "COMPLETE" at bounding box center [188, 195] width 50 height 10
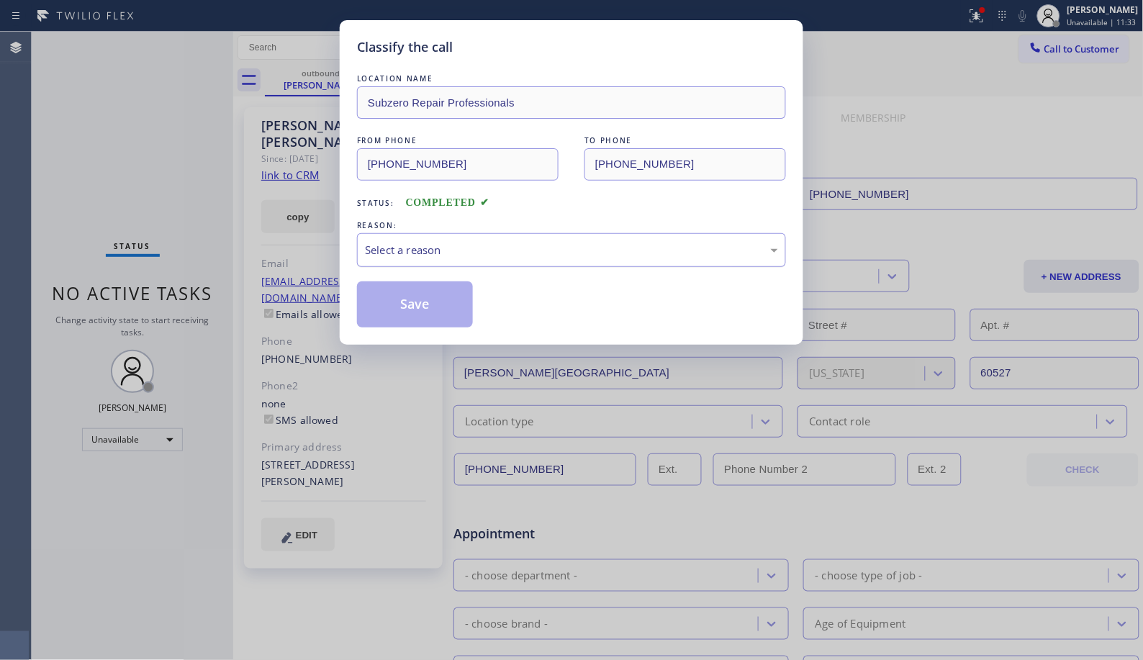
click at [545, 248] on div "Select a reason" at bounding box center [571, 250] width 413 height 17
drag, startPoint x: 452, startPoint y: 320, endPoint x: 452, endPoint y: 283, distance: 37.4
click at [451, 320] on button "Save" at bounding box center [415, 305] width 116 height 46
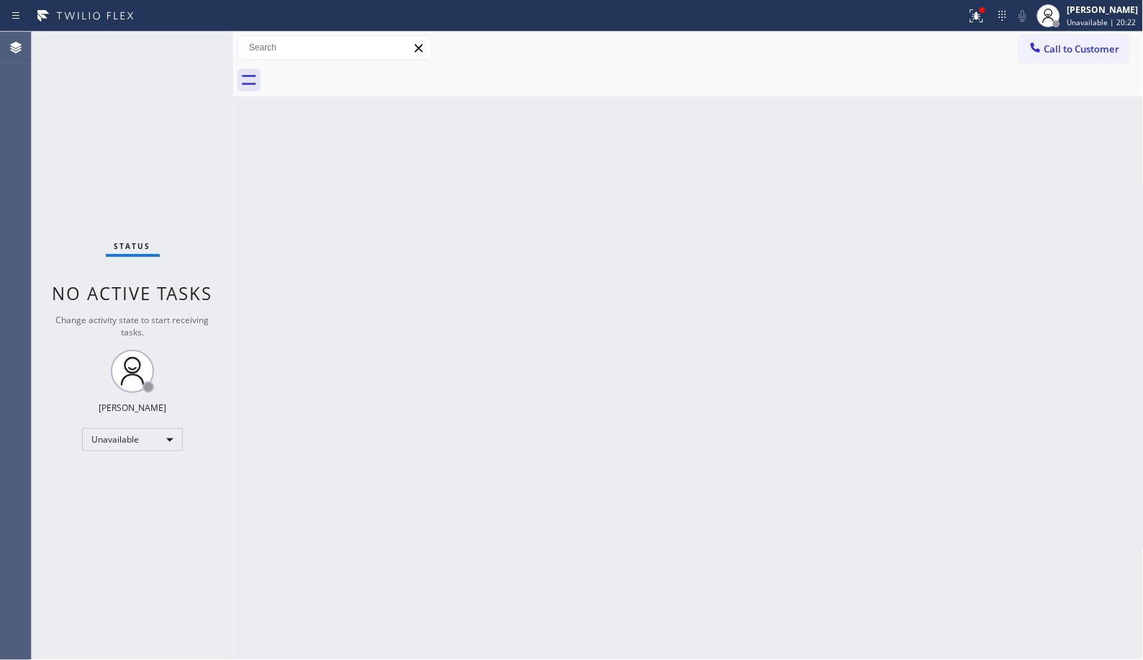
drag, startPoint x: 587, startPoint y: 131, endPoint x: 557, endPoint y: 90, distance: 50.6
click at [587, 131] on div "Back to Dashboard Change Sender ID Customers Technicians Select a contact Outbo…" at bounding box center [688, 346] width 911 height 629
click at [1067, 58] on button "Call to Customer" at bounding box center [1075, 48] width 110 height 27
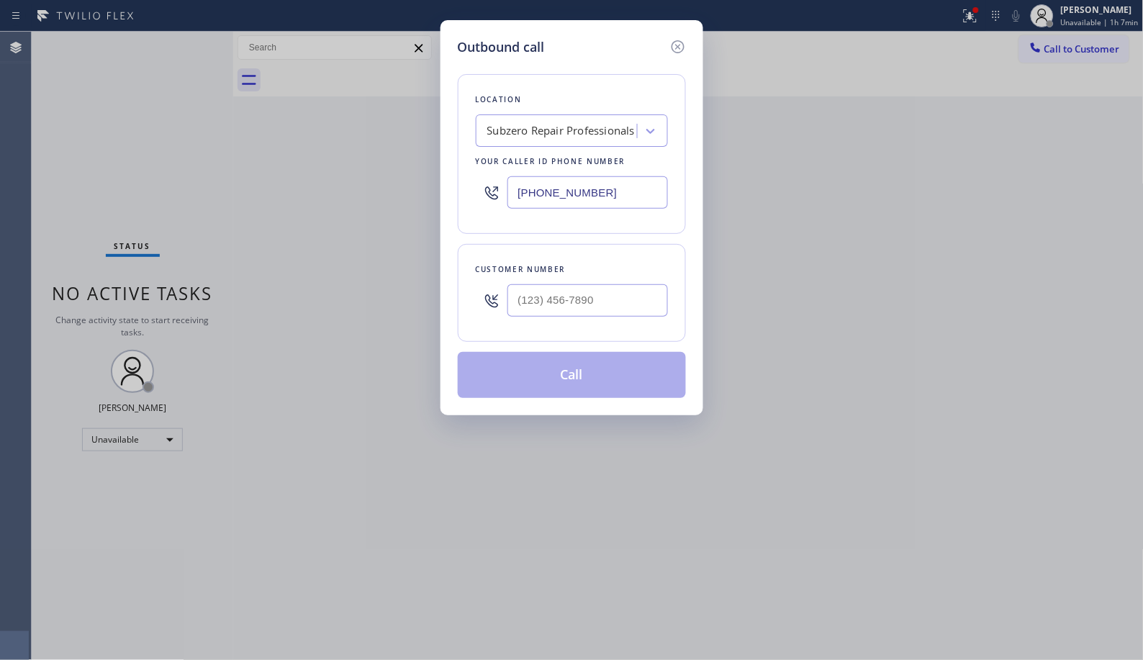
drag, startPoint x: 628, startPoint y: 189, endPoint x: 405, endPoint y: 1, distance: 291.3
click at [371, 105] on div "Outbound call Location Subzero Repair Professionals Your caller id phone number…" at bounding box center [571, 330] width 1143 height 660
paste input "33) 758-0500"
type input "[PHONE_NUMBER]"
drag, startPoint x: 616, startPoint y: 305, endPoint x: 457, endPoint y: 300, distance: 159.2
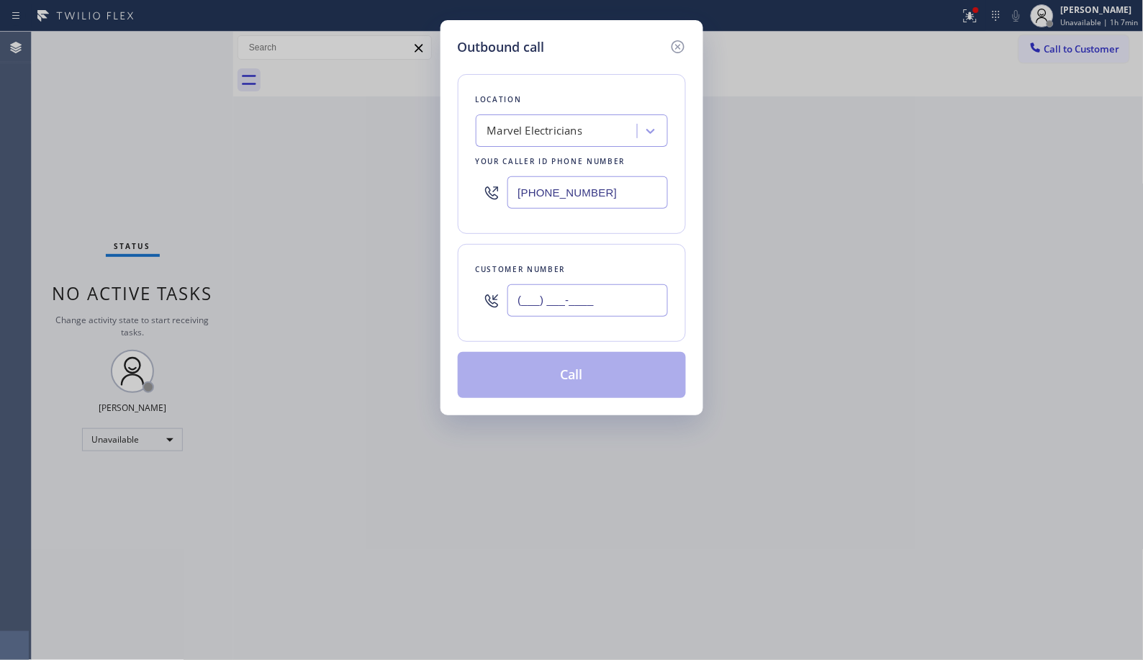
click at [458, 300] on div "Customer number (___) ___-____" at bounding box center [572, 293] width 228 height 98
paste input "949) 310-4671"
type input "[PHONE_NUMBER]"
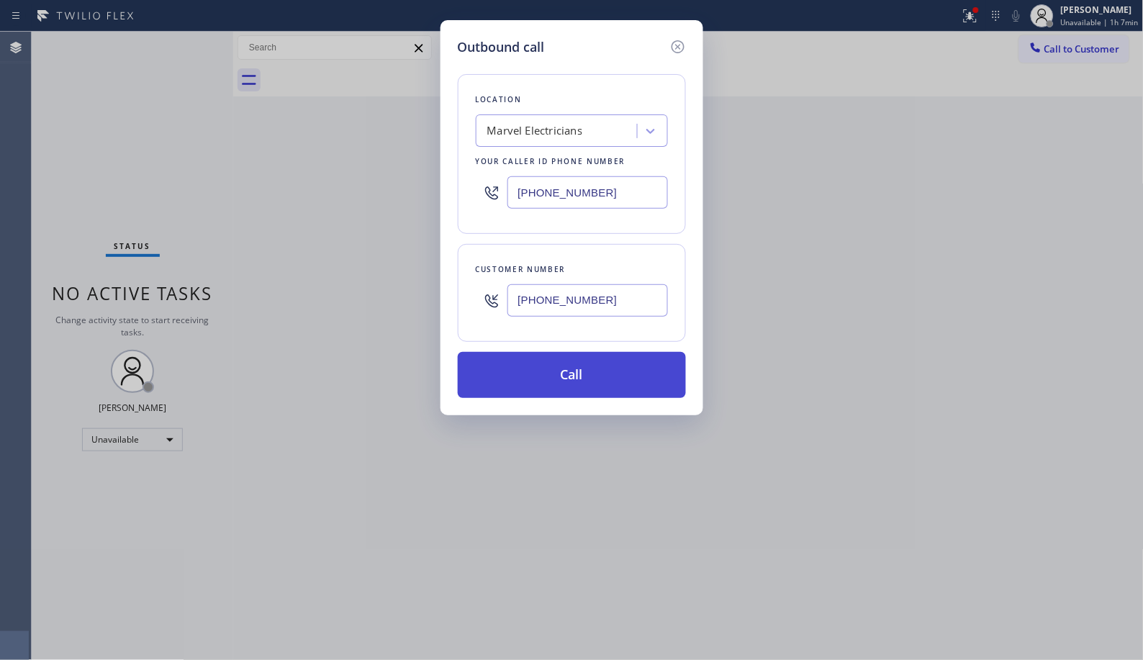
click at [563, 383] on button "Call" at bounding box center [572, 375] width 228 height 46
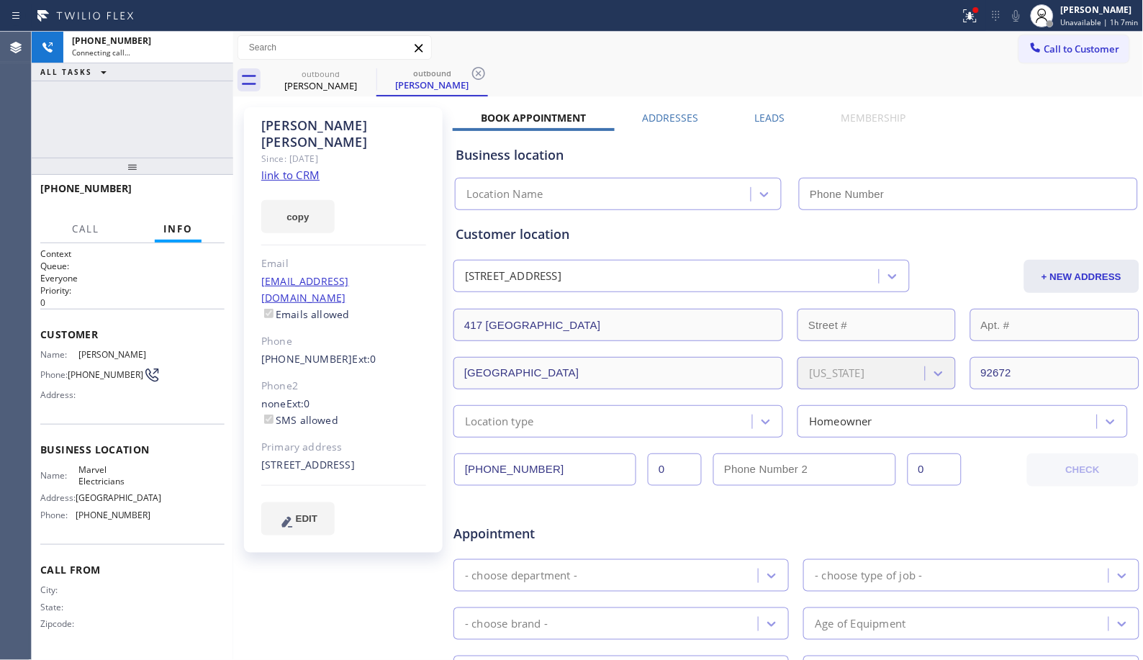
type input "[PHONE_NUMBER]"
click at [470, 69] on icon at bounding box center [478, 73] width 17 height 17
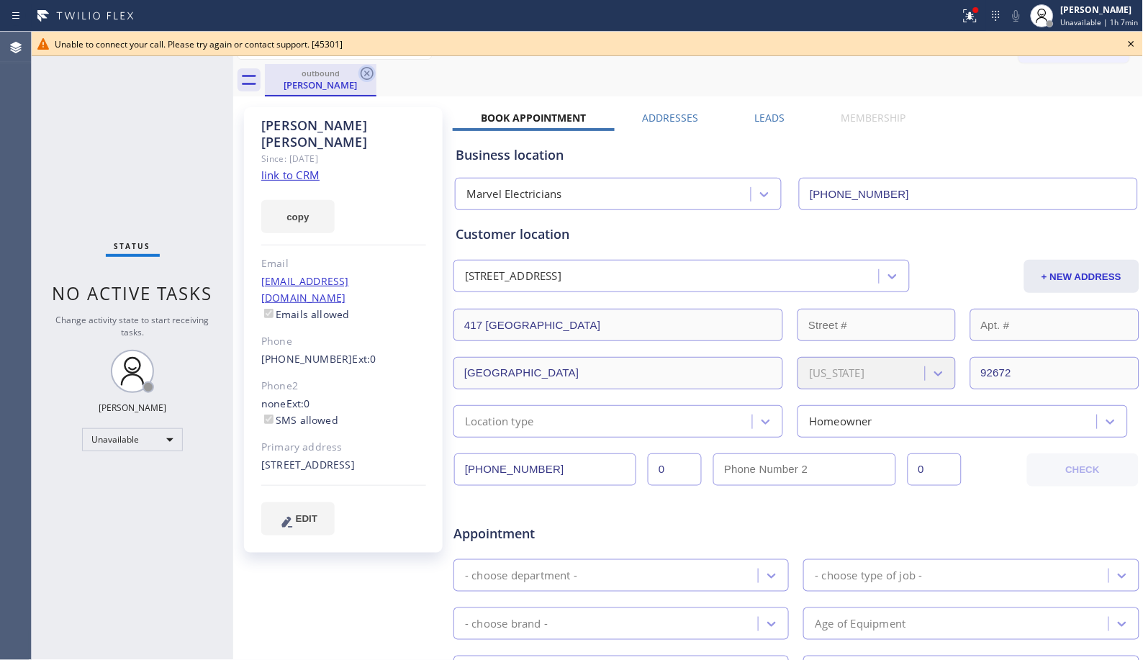
click at [374, 68] on icon at bounding box center [367, 73] width 17 height 17
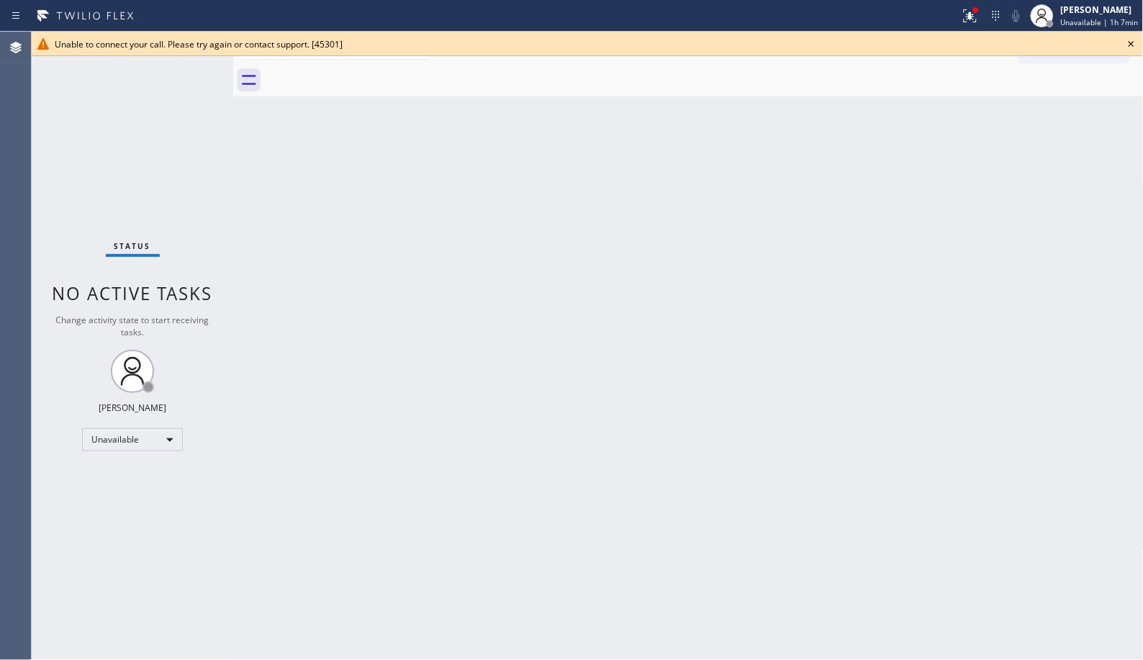
click at [1132, 40] on icon at bounding box center [1131, 43] width 17 height 17
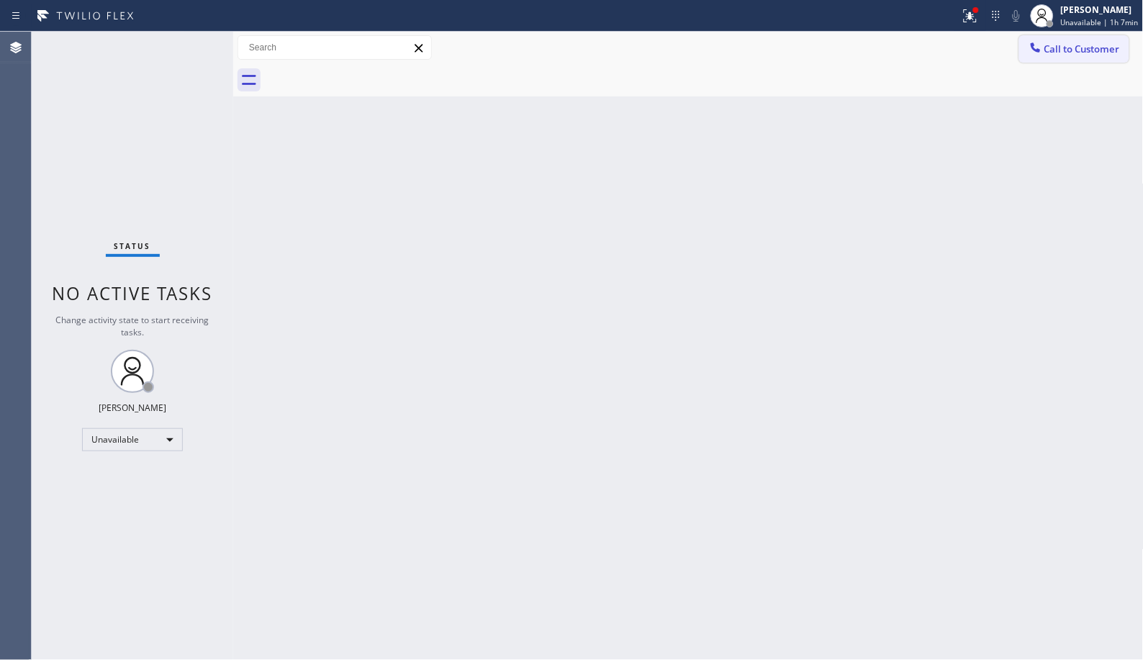
click at [1081, 48] on span "Call to Customer" at bounding box center [1083, 48] width 76 height 13
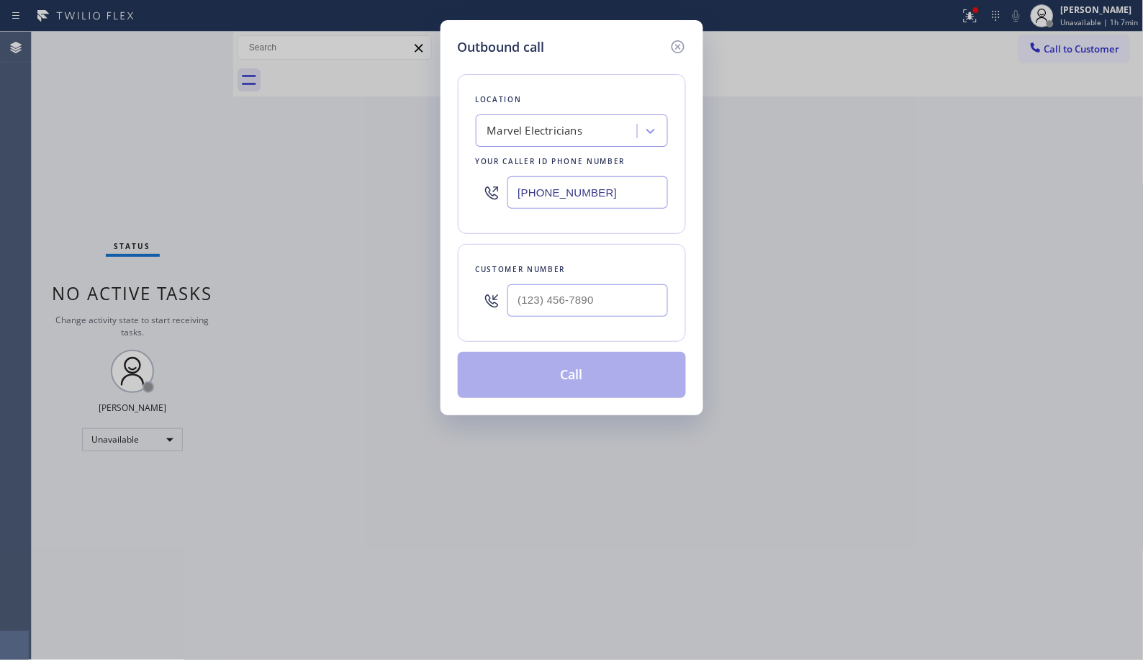
click at [576, 117] on div "Marvel Electricians" at bounding box center [572, 130] width 192 height 32
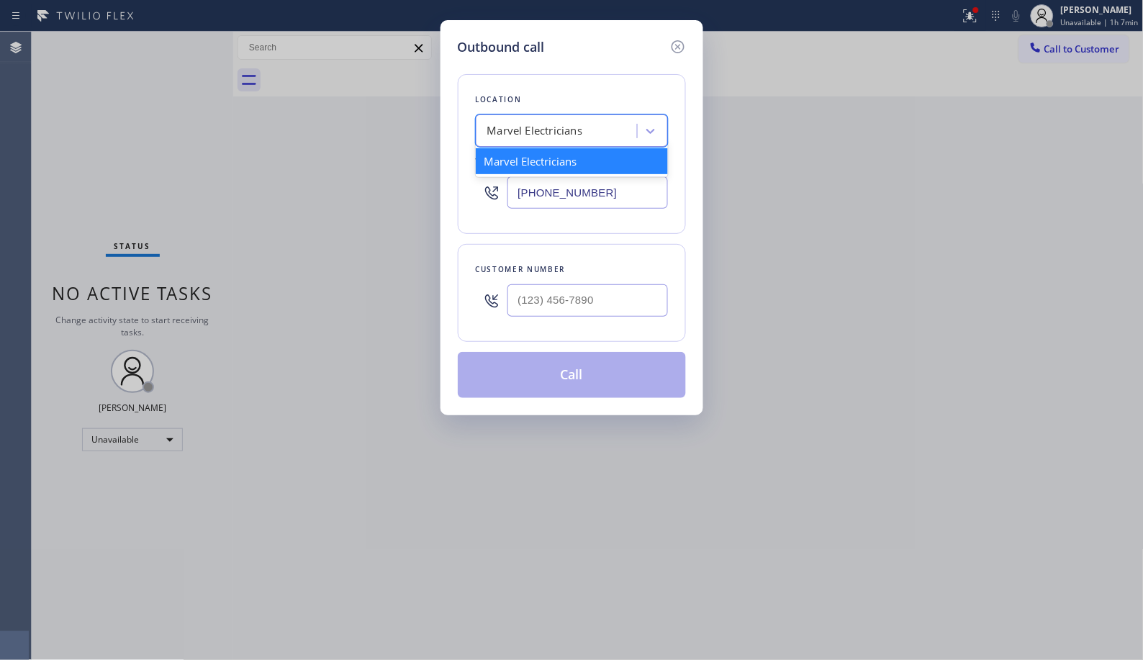
paste input "Marvel Electricians"
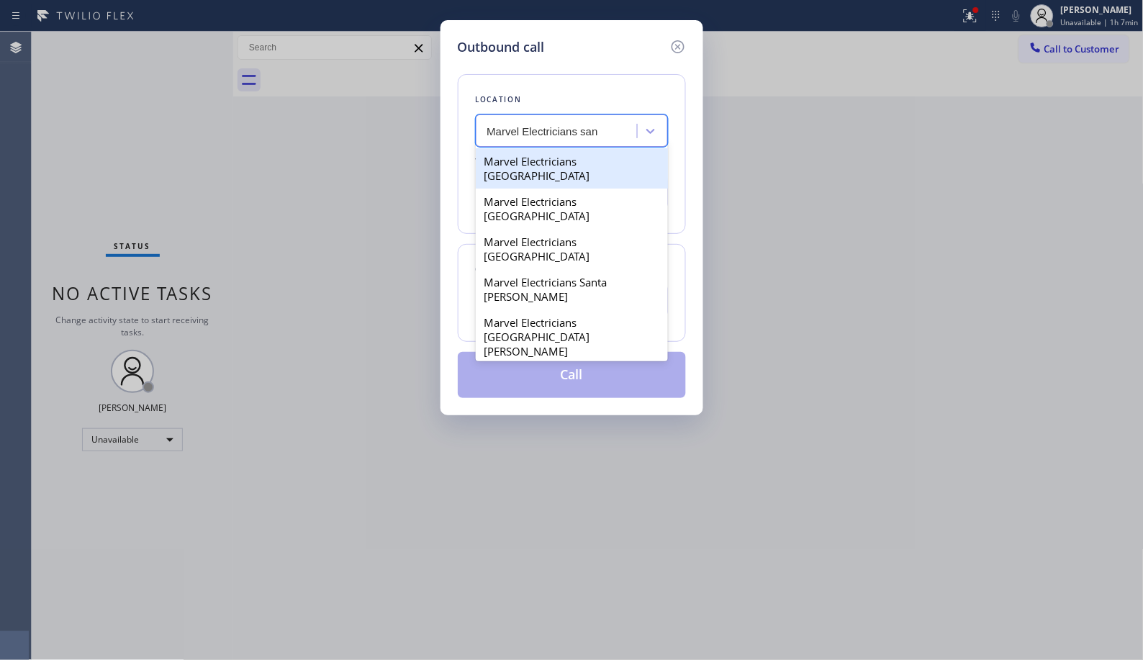
type input "Marvel Electricians san"
click at [557, 169] on div "Marvel Electricians [GEOGRAPHIC_DATA]" at bounding box center [572, 168] width 192 height 40
type input "[PHONE_NUMBER]"
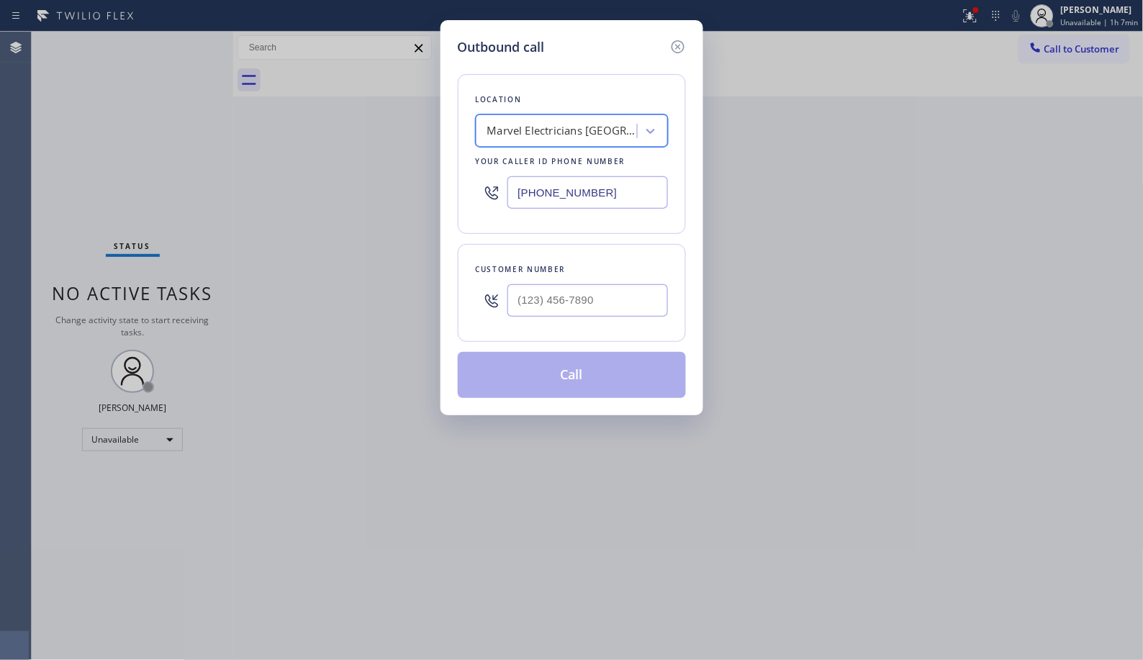
type input "(___) ___-____"
click at [588, 317] on input "(___) ___-____" at bounding box center [588, 300] width 161 height 32
drag, startPoint x: 612, startPoint y: 303, endPoint x: 406, endPoint y: 302, distance: 205.9
click at [406, 302] on div "Outbound call Location Marvel Electricians [GEOGRAPHIC_DATA] Your caller id pho…" at bounding box center [571, 330] width 1143 height 660
paste input "949) 310-4671"
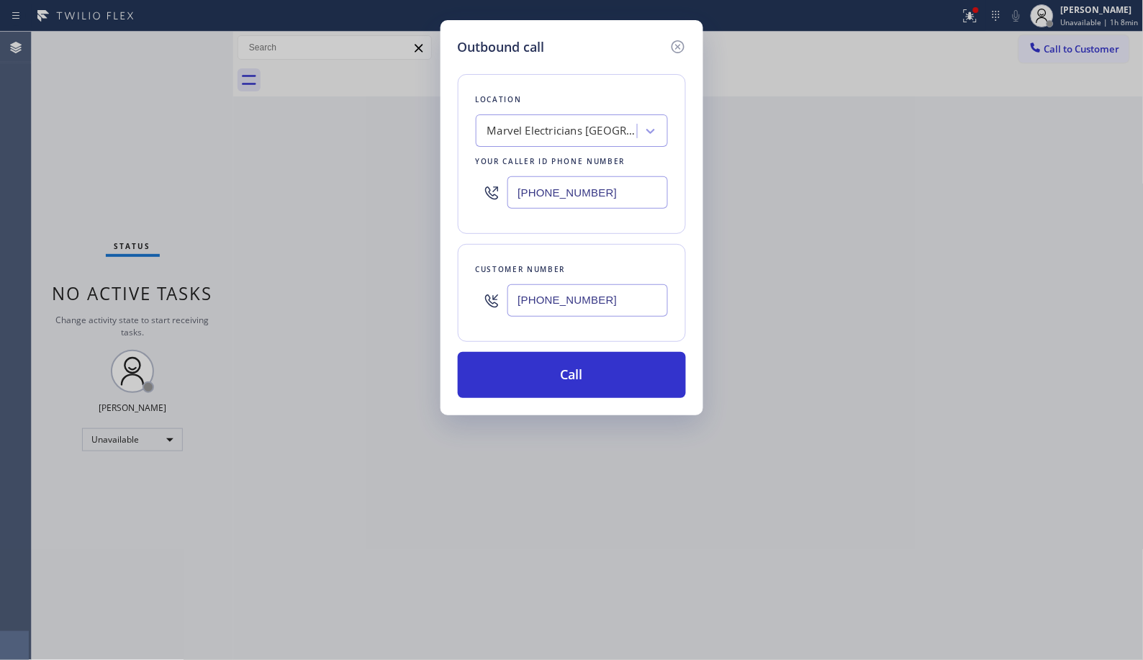
type input "[PHONE_NUMBER]"
drag, startPoint x: 609, startPoint y: 371, endPoint x: 641, endPoint y: 310, distance: 68.9
click at [609, 359] on button "Call" at bounding box center [572, 375] width 228 height 46
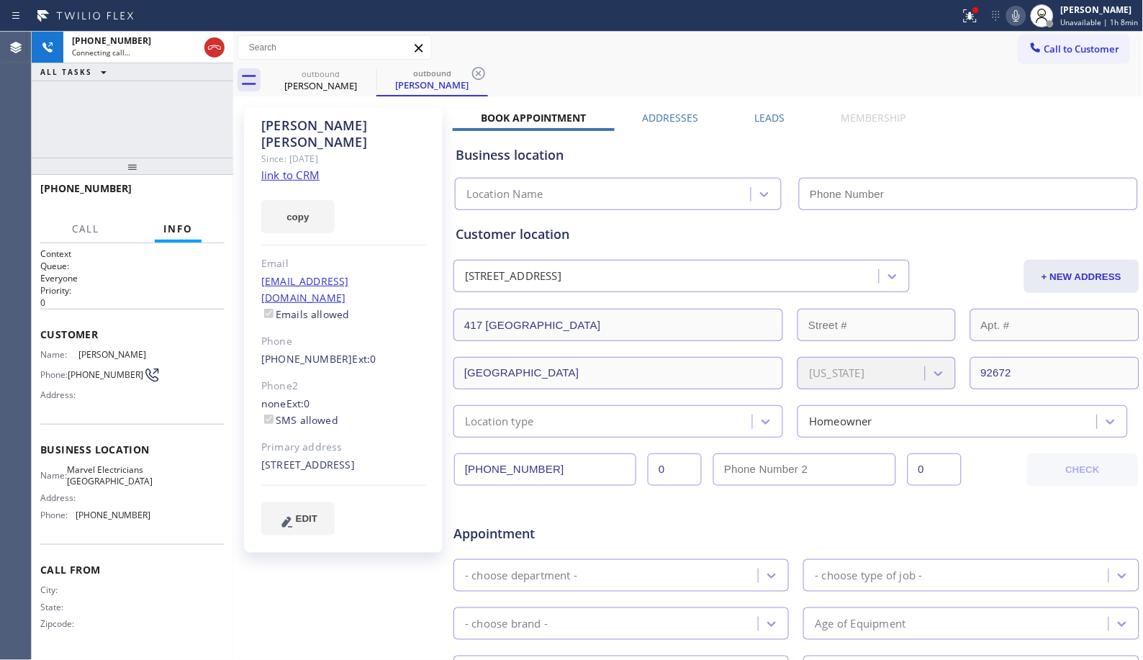
type input "[PHONE_NUMBER]"
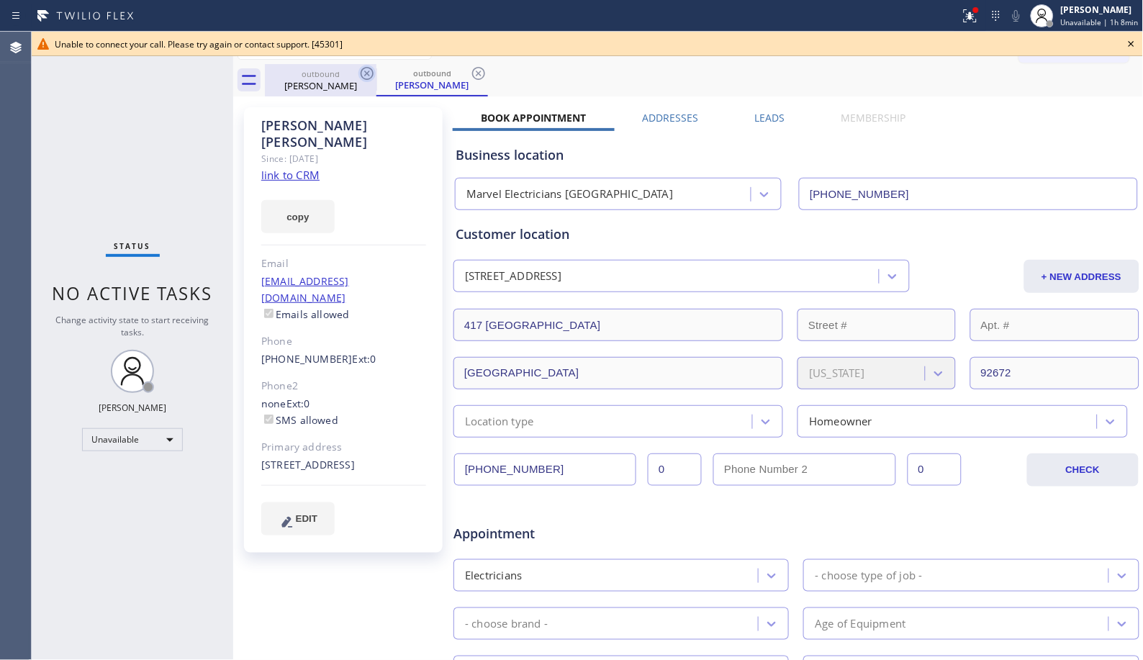
click at [477, 76] on icon at bounding box center [478, 73] width 17 height 17
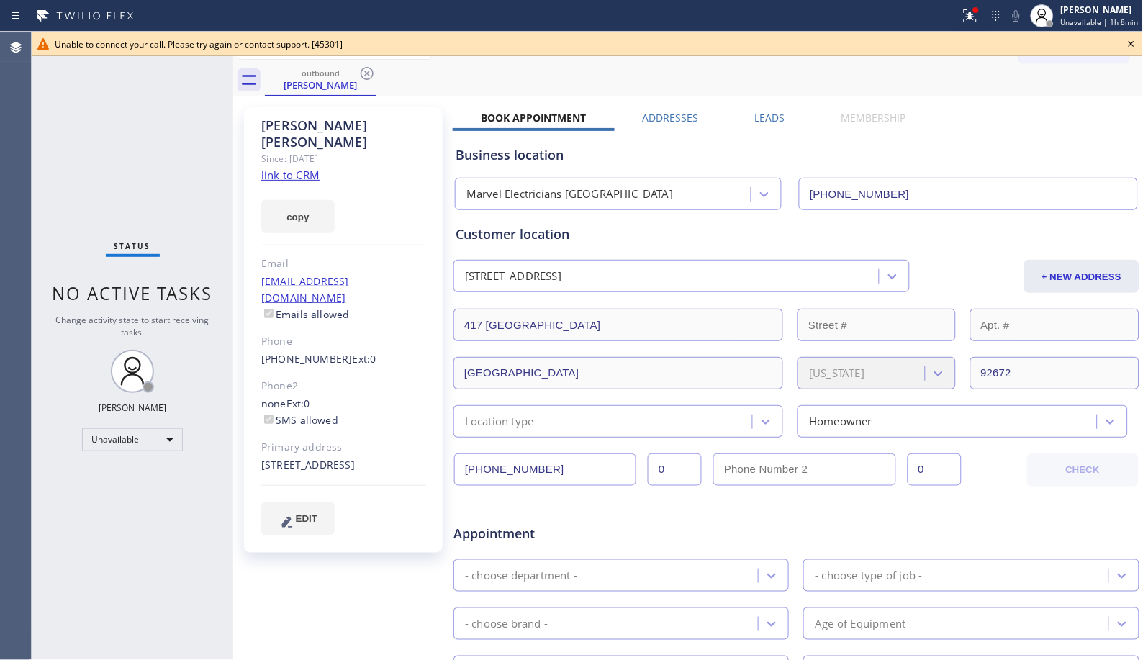
drag, startPoint x: 372, startPoint y: 69, endPoint x: 409, endPoint y: 0, distance: 78.3
click at [372, 69] on icon at bounding box center [367, 73] width 17 height 17
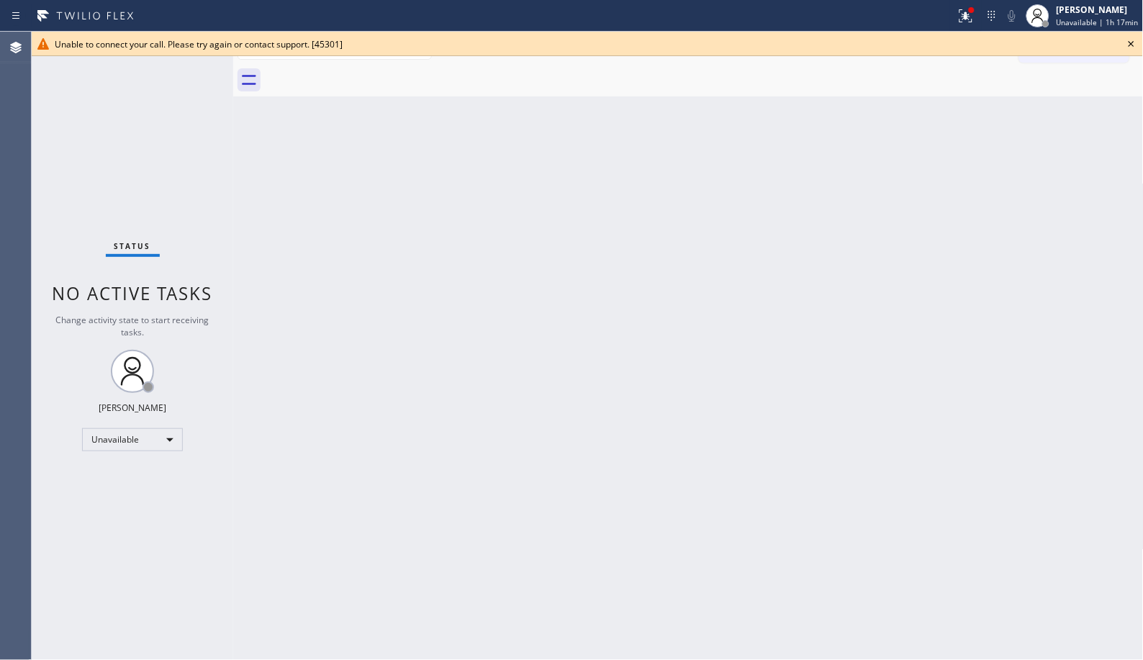
click at [1133, 46] on icon at bounding box center [1131, 43] width 17 height 17
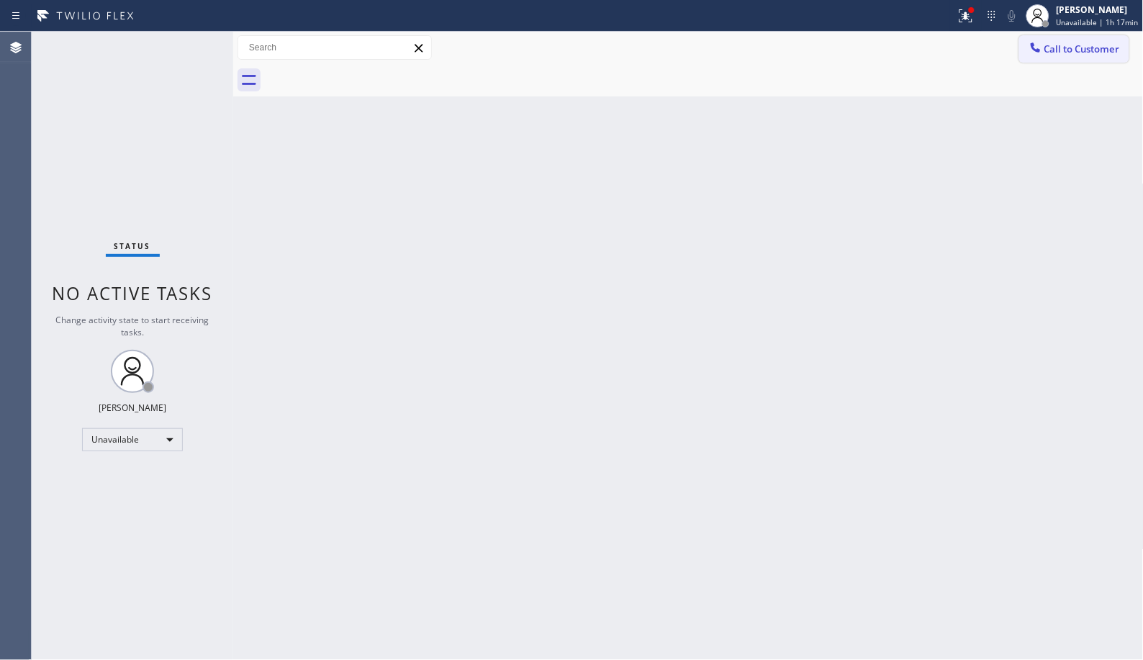
click at [1051, 48] on span "Call to Customer" at bounding box center [1083, 48] width 76 height 13
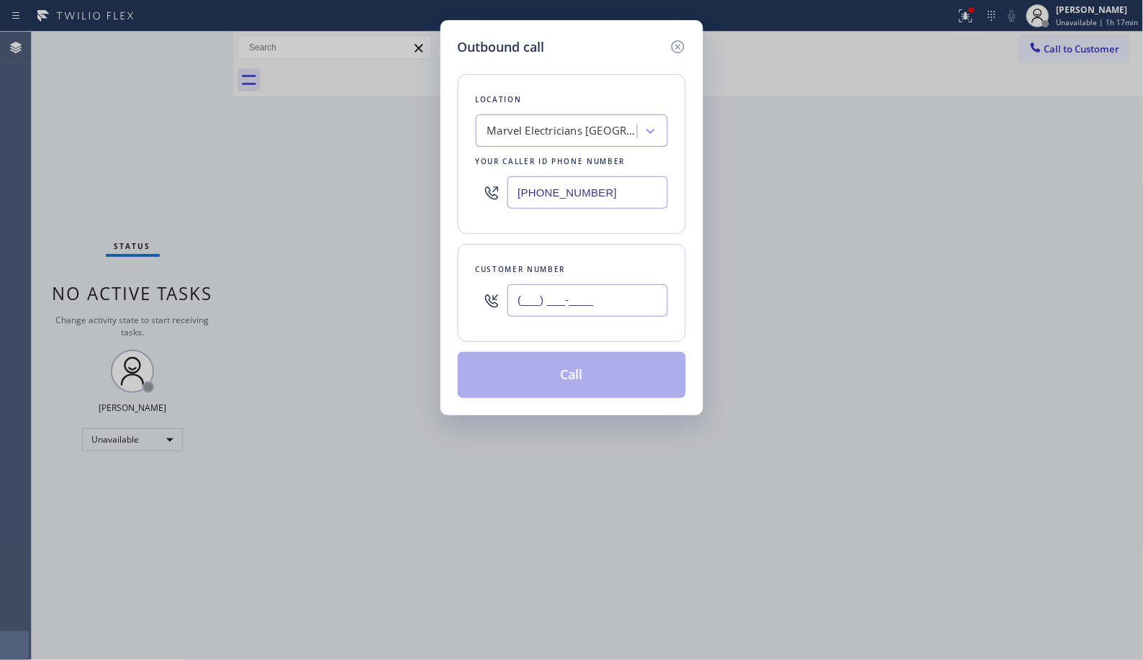
click at [585, 297] on input "(___) ___-____" at bounding box center [588, 300] width 161 height 32
paste input "310) 796-6446"
type input "[PHONE_NUMBER]"
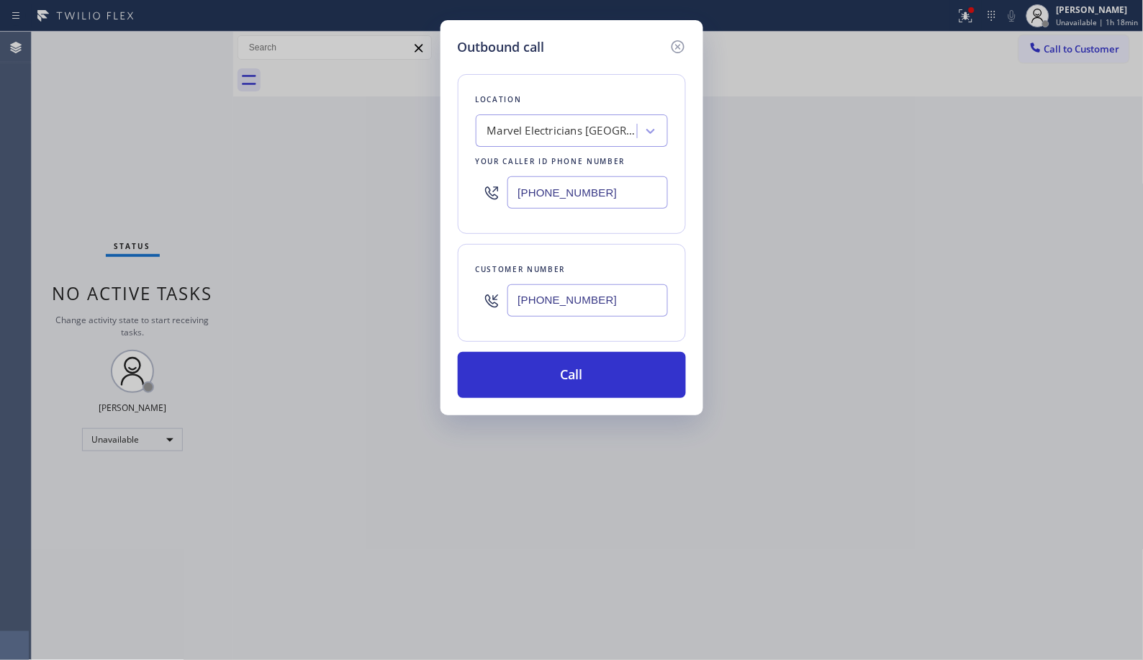
drag, startPoint x: 611, startPoint y: 196, endPoint x: 461, endPoint y: 168, distance: 152.4
click at [469, 184] on div "Location Marvel Electricians [GEOGRAPHIC_DATA] Your caller id phone number [PHO…" at bounding box center [572, 154] width 228 height 160
paste input "844) 735-468"
type input "[PHONE_NUMBER]"
click at [567, 366] on button "Call" at bounding box center [572, 375] width 228 height 46
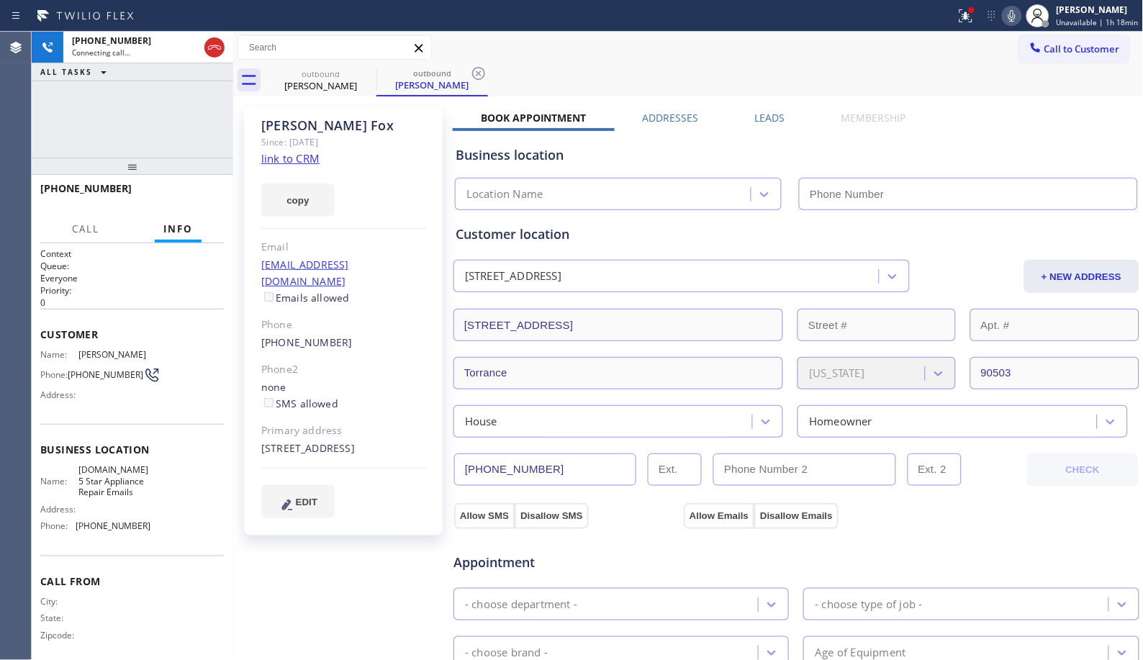
type input "[PHONE_NUMBER]"
click at [472, 65] on icon at bounding box center [478, 73] width 17 height 17
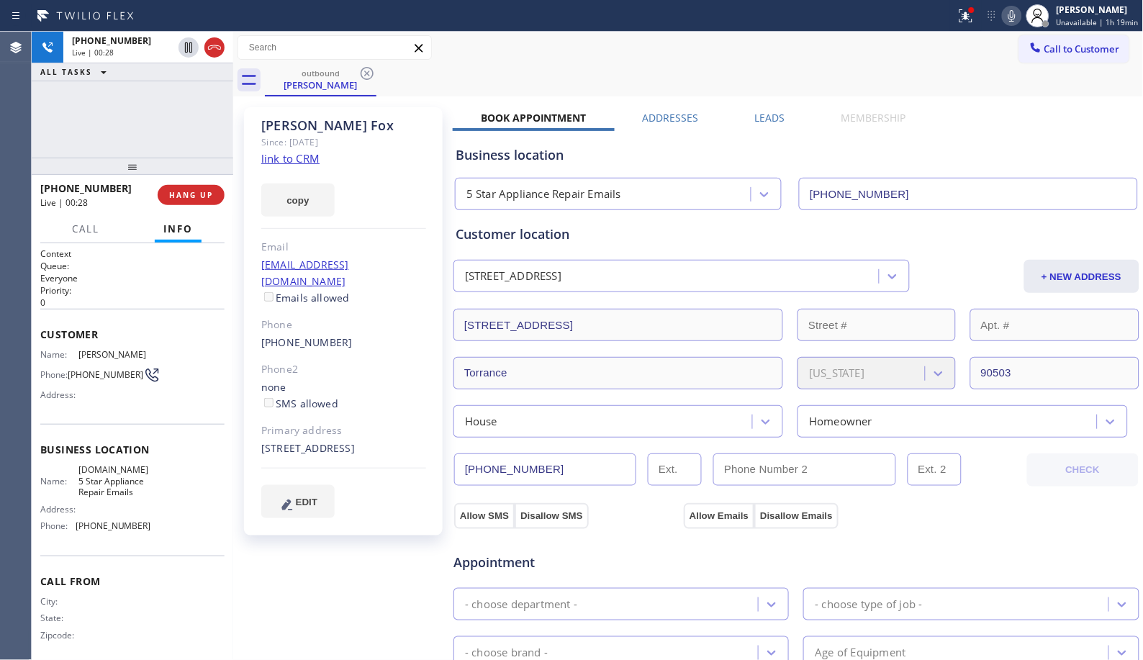
click at [163, 140] on div "[PHONE_NUMBER] Live | 00:28 ALL TASKS ALL TASKS ACTIVE TASKS TASKS IN WRAP UP" at bounding box center [133, 95] width 202 height 126
click at [203, 196] on span "HANG UP" at bounding box center [191, 195] width 44 height 10
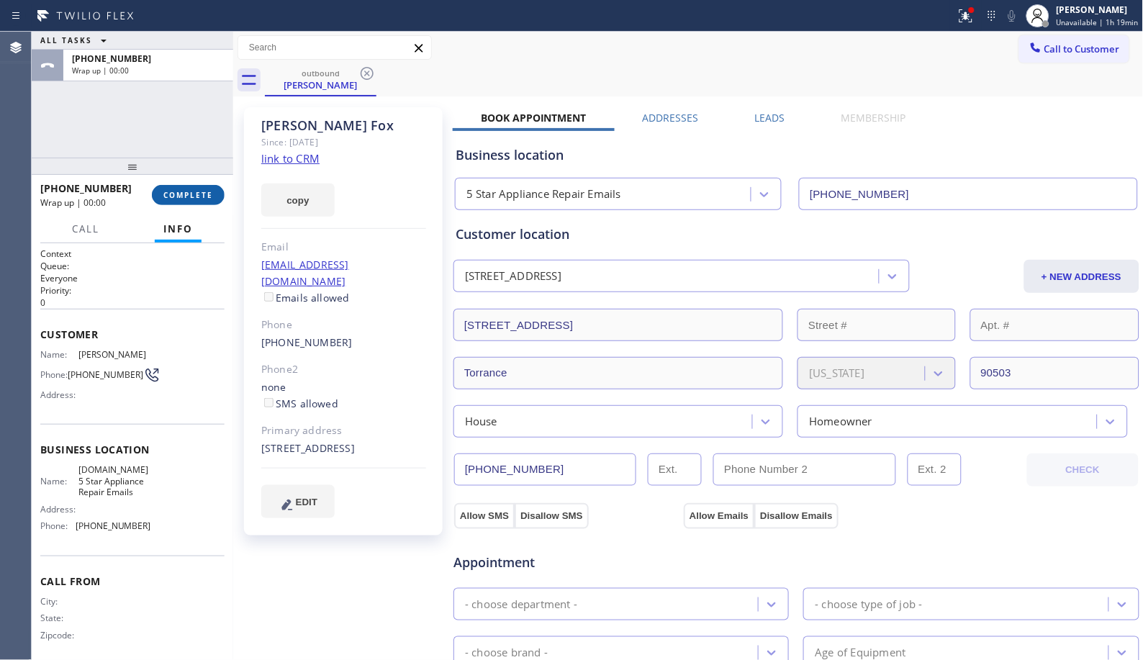
click at [199, 198] on span "COMPLETE" at bounding box center [188, 195] width 50 height 10
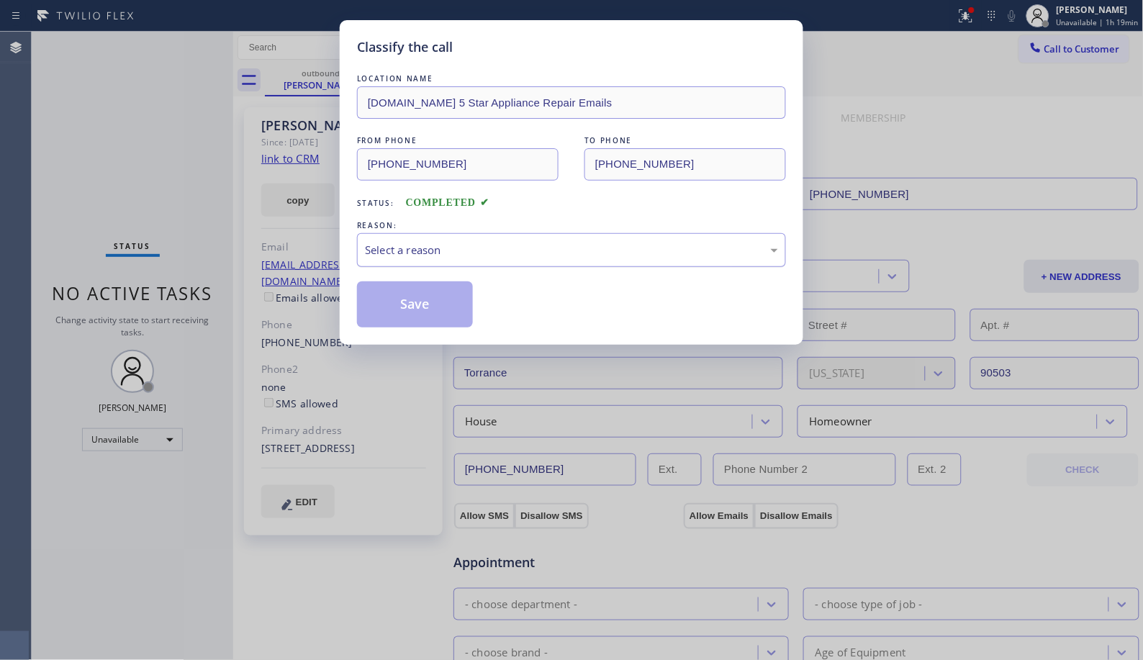
click at [515, 253] on div "Select a reason" at bounding box center [571, 250] width 413 height 17
click at [392, 305] on button "Save" at bounding box center [415, 305] width 116 height 46
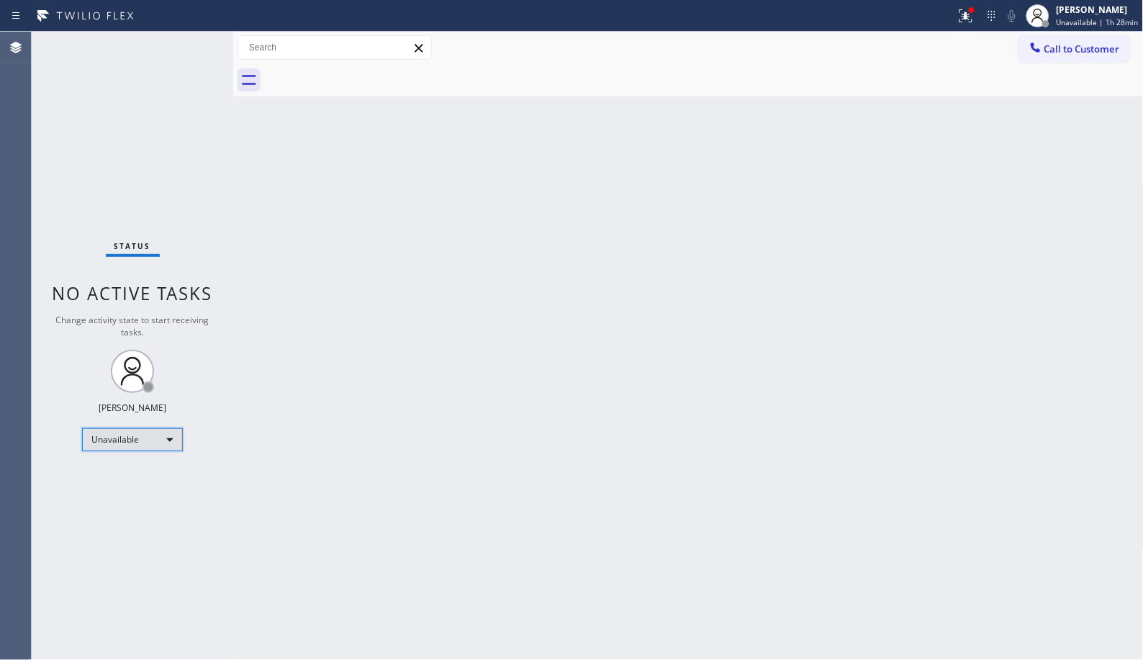
click at [169, 446] on div "Unavailable" at bounding box center [132, 439] width 101 height 23
drag, startPoint x: 153, startPoint y: 509, endPoint x: 159, endPoint y: 433, distance: 75.9
click at [159, 433] on div "Offline Available Unavailable Break" at bounding box center [571, 330] width 1143 height 660
click at [109, 472] on li "Available" at bounding box center [132, 477] width 98 height 17
click at [142, 435] on div "Unavailable" at bounding box center [132, 439] width 101 height 23
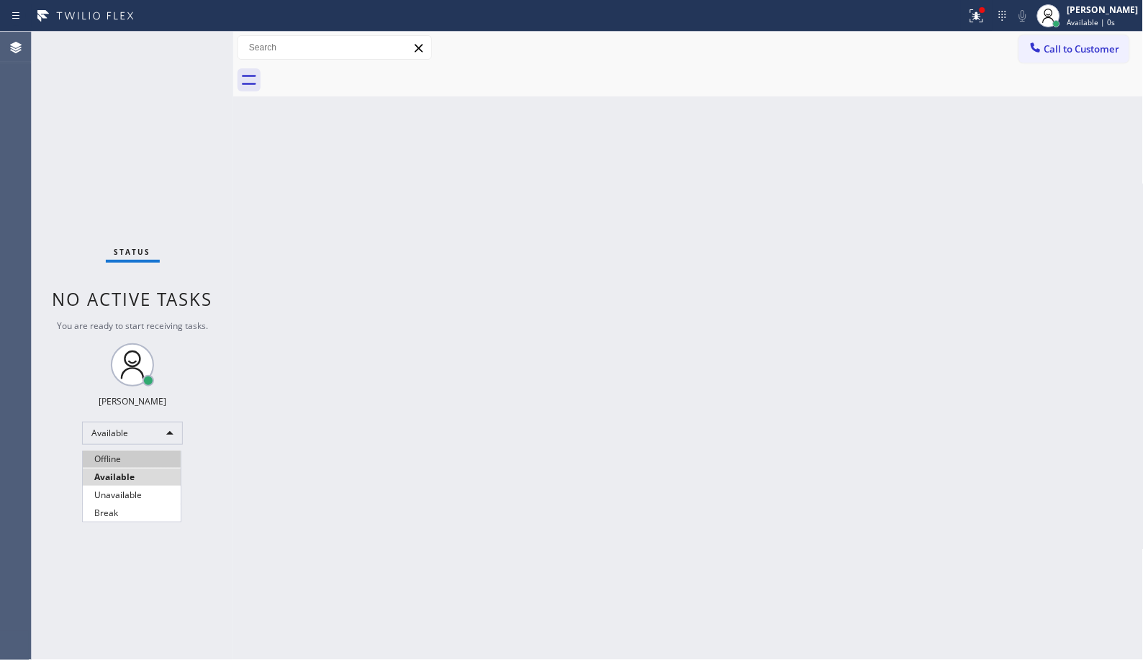
click at [120, 466] on li "Offline" at bounding box center [132, 459] width 98 height 17
